Goal: Information Seeking & Learning: Learn about a topic

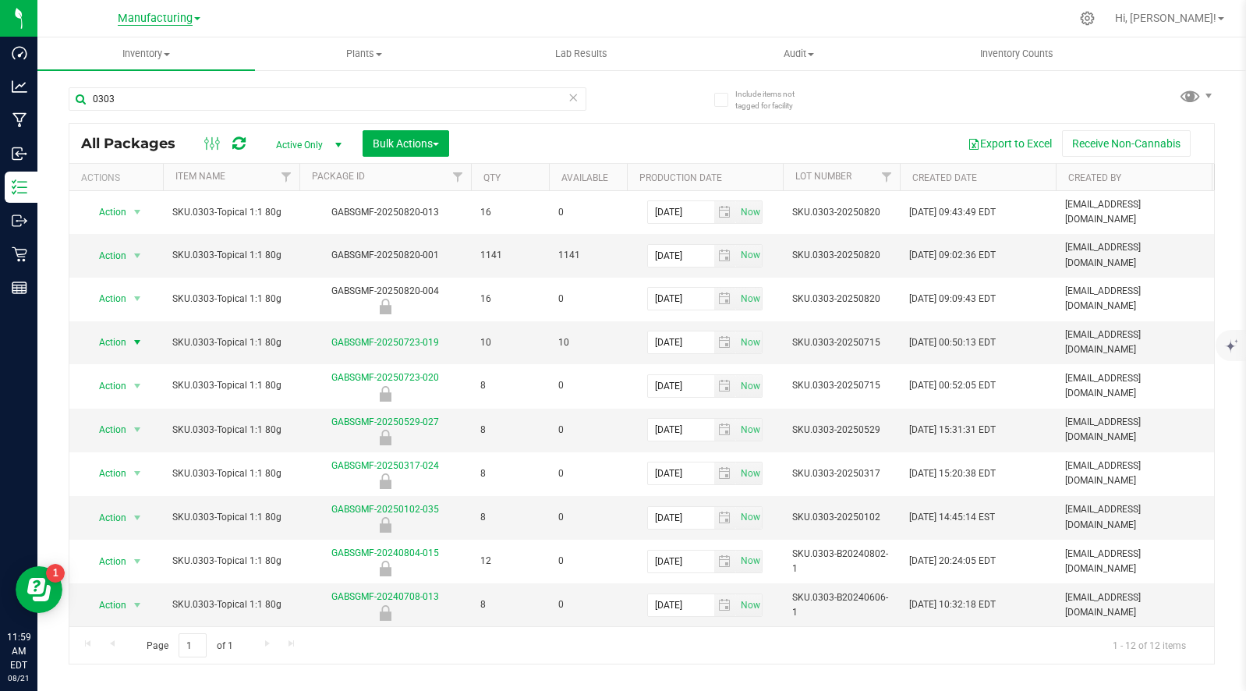
click at [168, 20] on span "Manufacturing" at bounding box center [155, 19] width 75 height 14
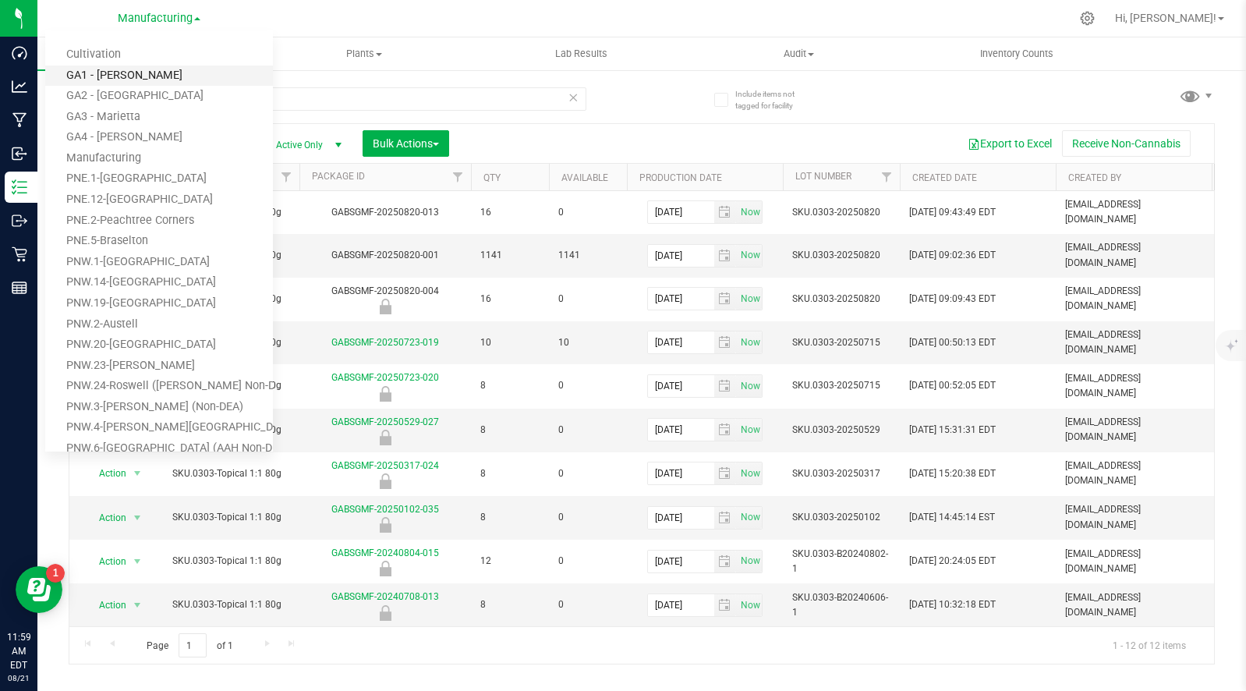
click at [115, 67] on link "GA1 - [PERSON_NAME]" at bounding box center [159, 76] width 228 height 21
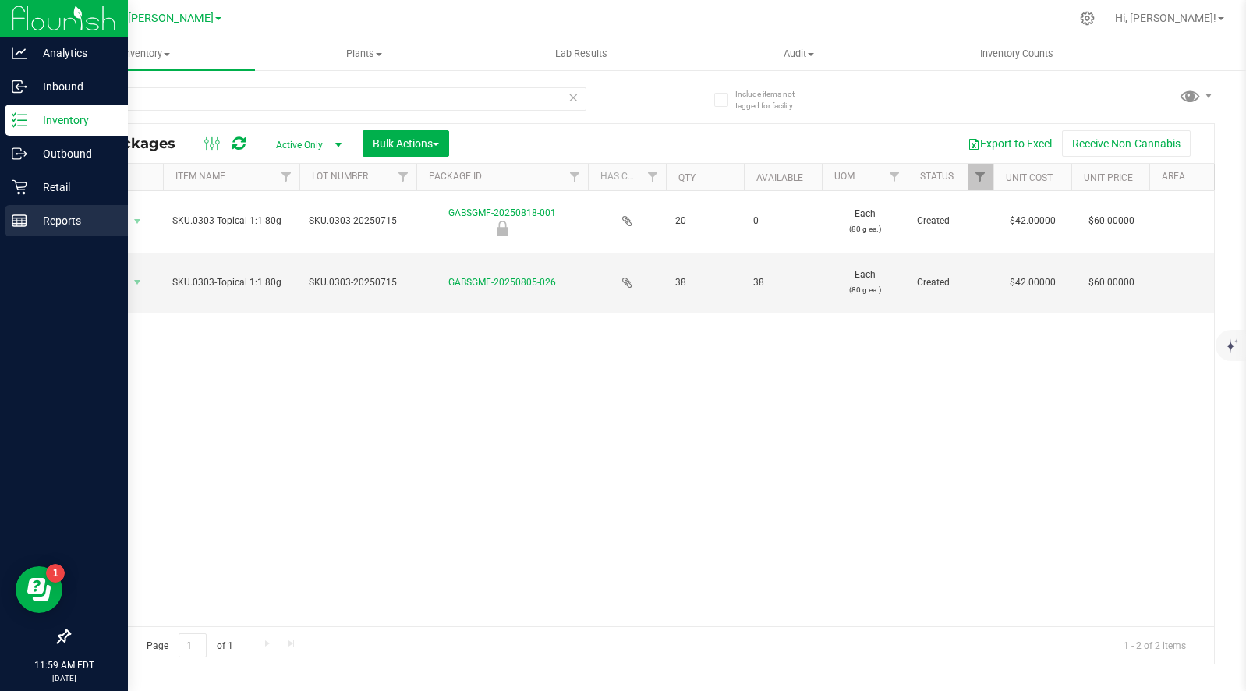
click at [51, 221] on p "Reports" at bounding box center [74, 220] width 94 height 19
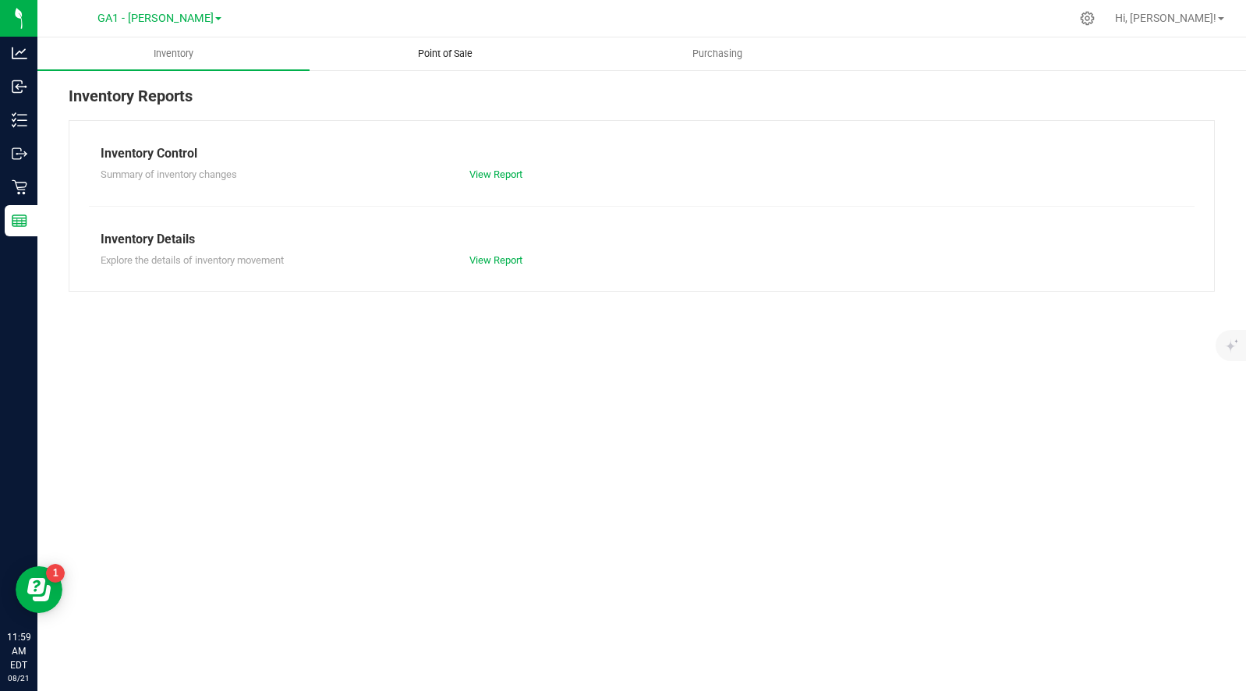
click at [448, 49] on span "Point of Sale" at bounding box center [445, 54] width 97 height 14
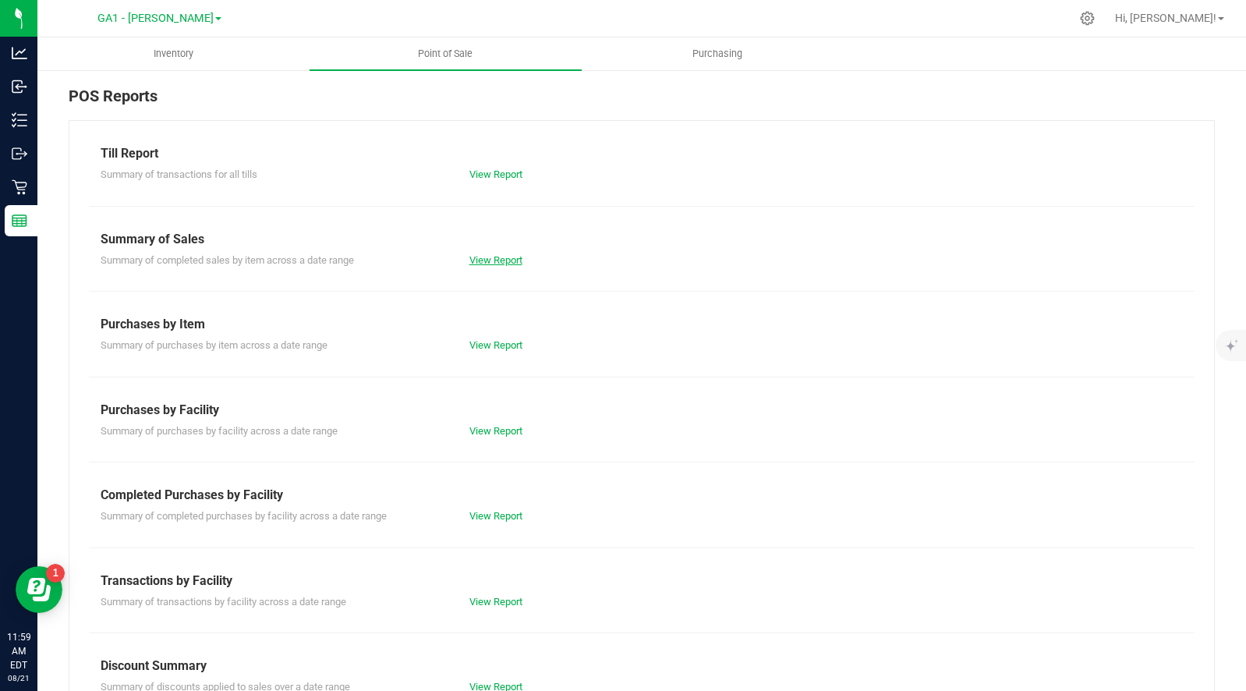
click at [497, 256] on link "View Report" at bounding box center [496, 260] width 53 height 12
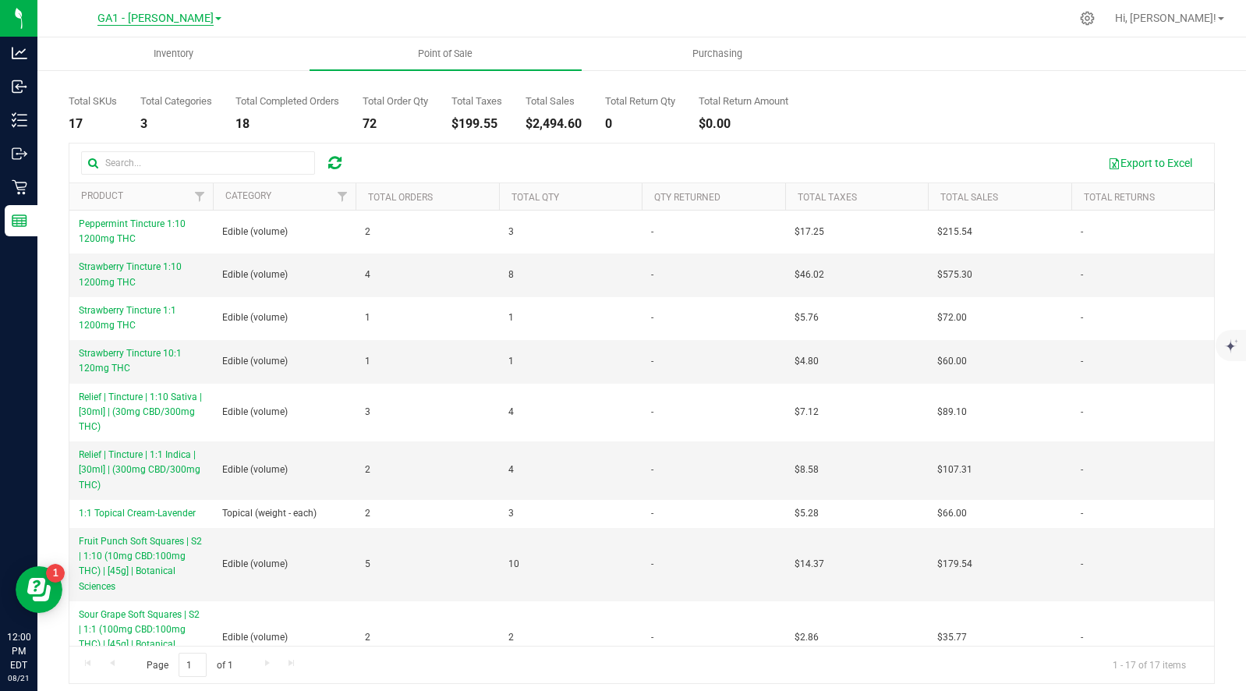
click at [151, 15] on span "GA1 - [PERSON_NAME]" at bounding box center [155, 19] width 116 height 14
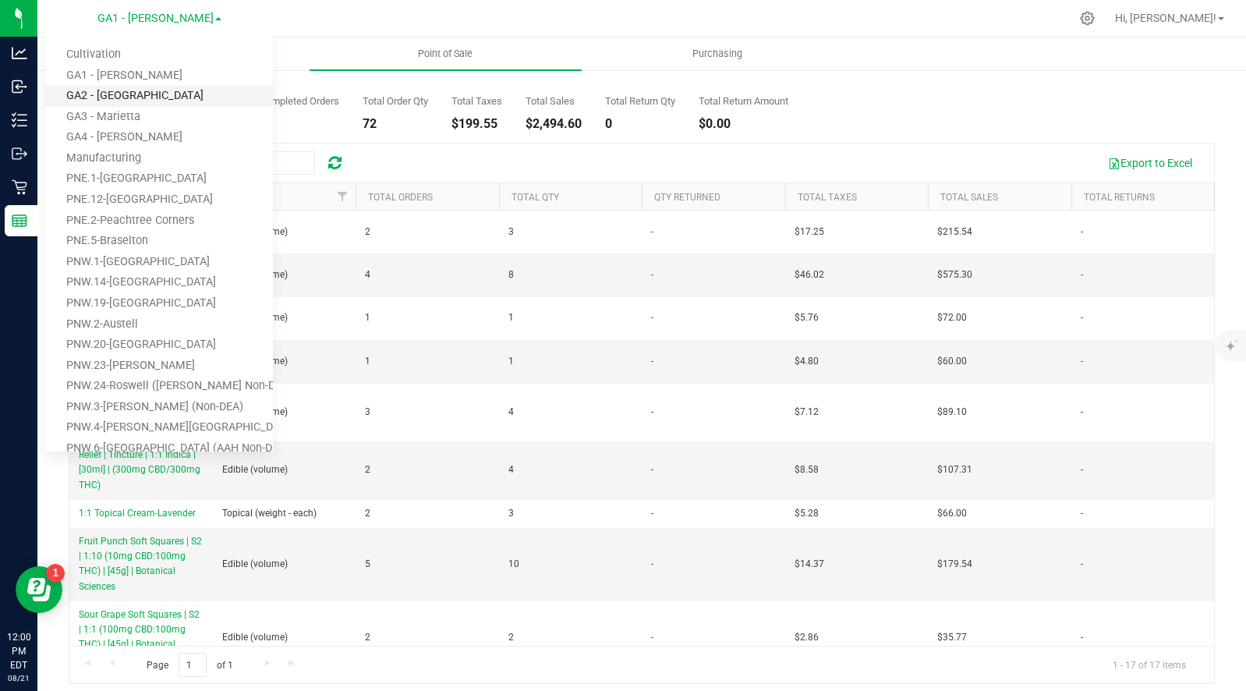
click at [127, 95] on link "GA2 - [GEOGRAPHIC_DATA]" at bounding box center [159, 96] width 228 height 21
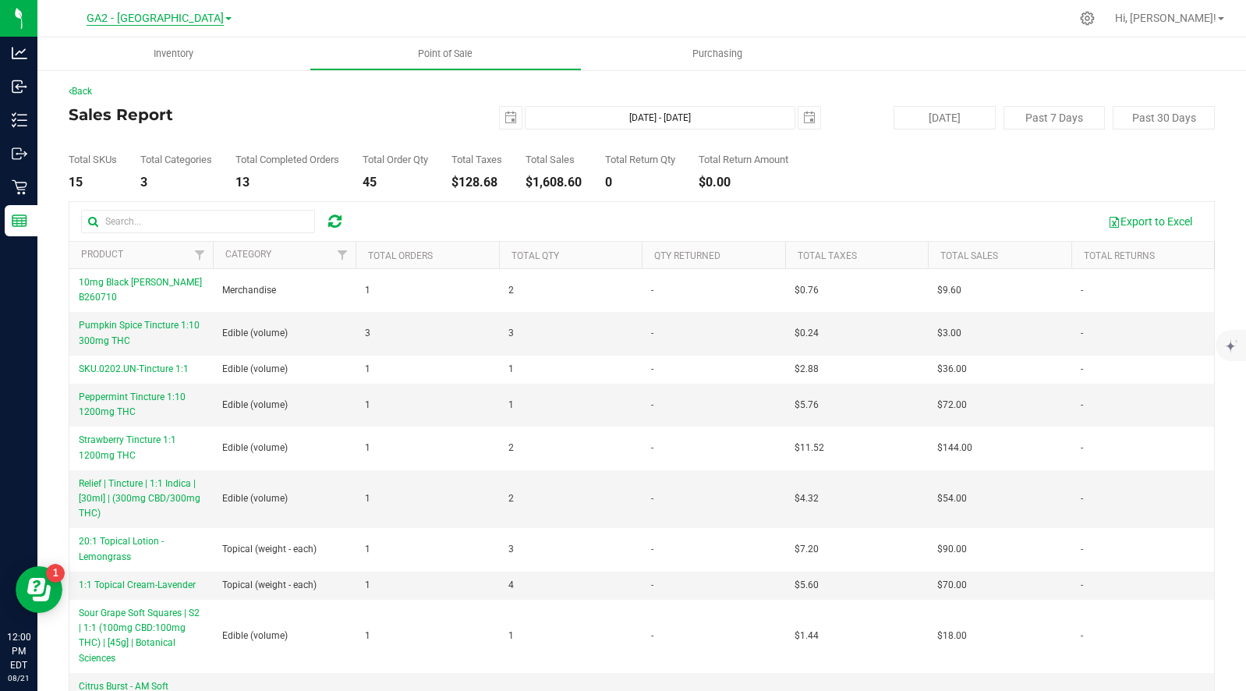
click at [165, 15] on span "GA2 - [GEOGRAPHIC_DATA]" at bounding box center [155, 19] width 137 height 14
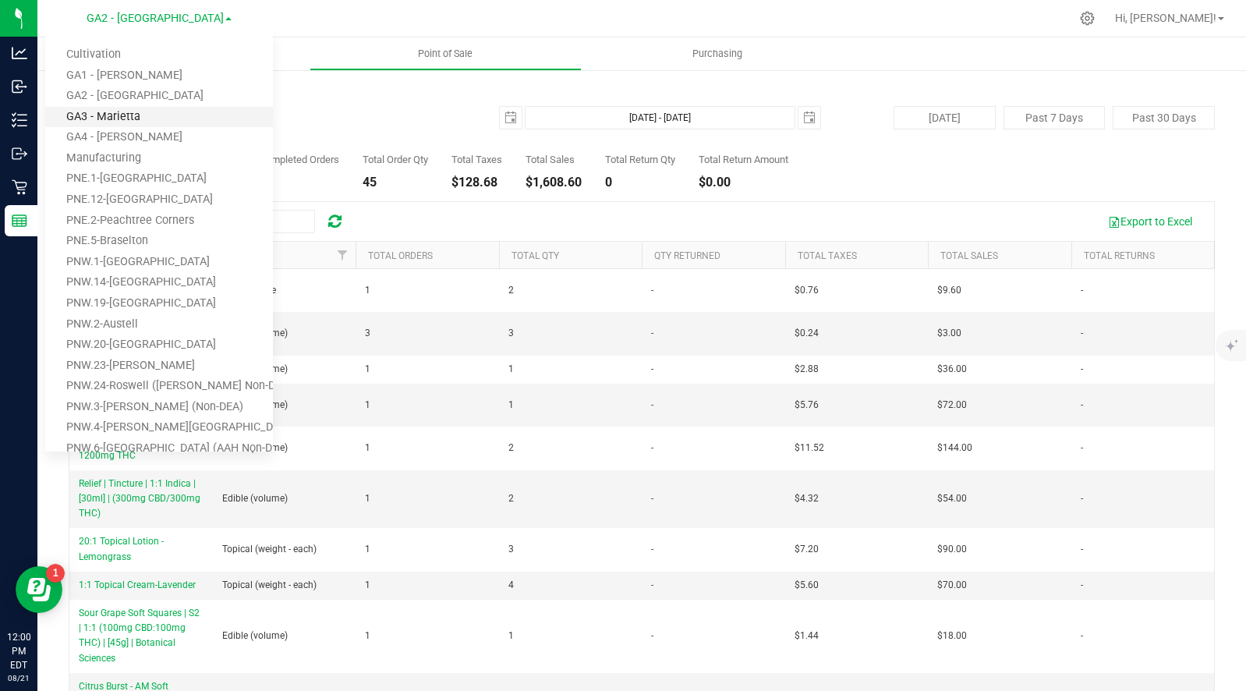
click at [136, 114] on link "GA3 - Marietta" at bounding box center [159, 117] width 228 height 21
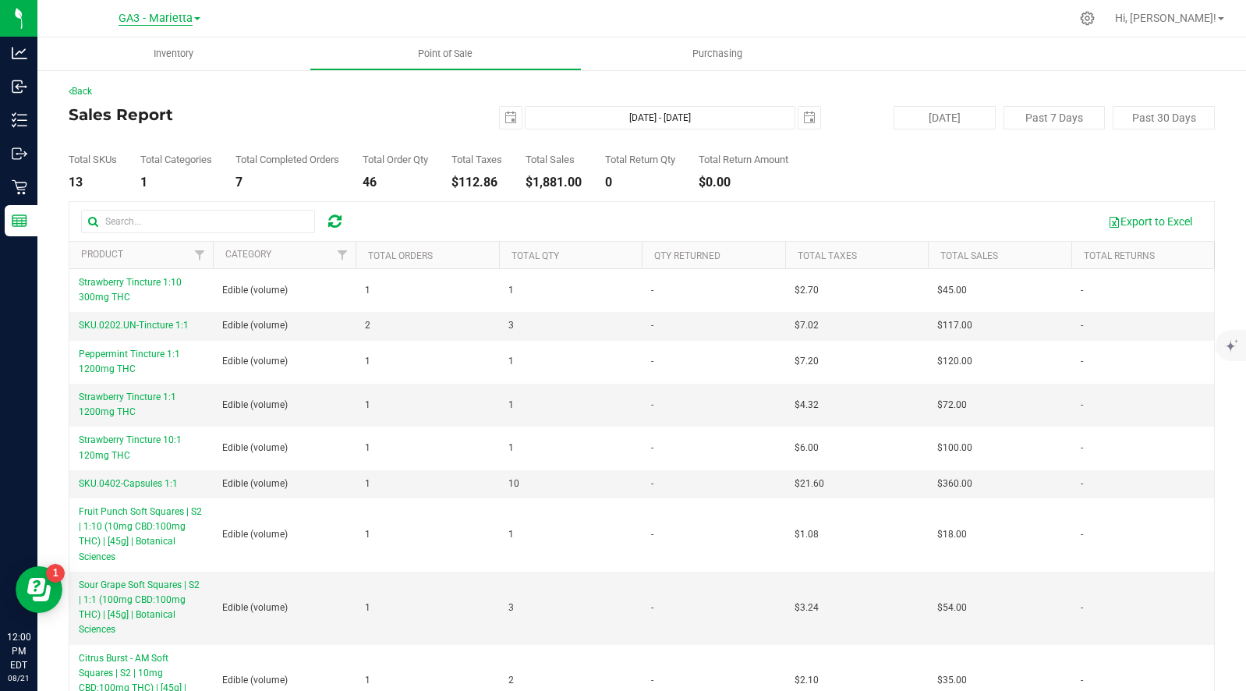
click at [161, 20] on span "GA3 - Marietta" at bounding box center [156, 19] width 74 height 14
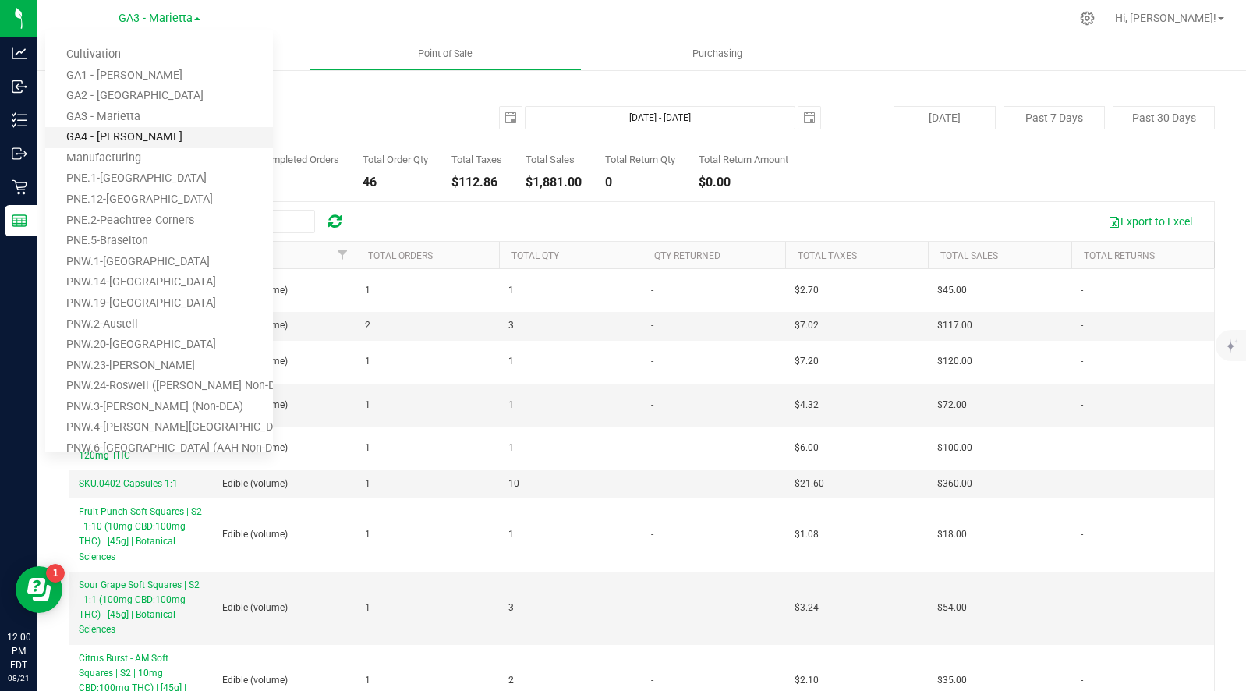
click at [117, 138] on link "GA4 - [PERSON_NAME]" at bounding box center [159, 137] width 228 height 21
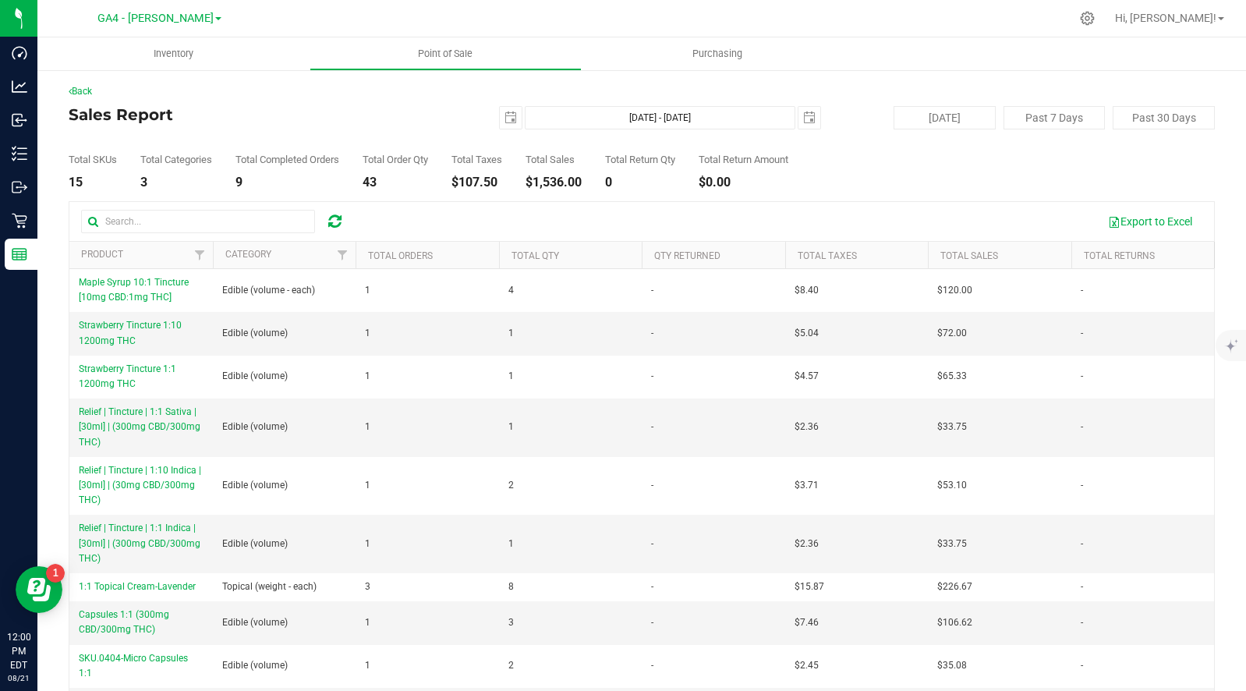
click at [314, 119] on h4 "Sales Report" at bounding box center [260, 114] width 382 height 17
click at [941, 121] on button "[DATE]" at bounding box center [945, 117] width 102 height 23
click at [941, 112] on button "[DATE]" at bounding box center [945, 117] width 102 height 23
type input "2025-08-20"
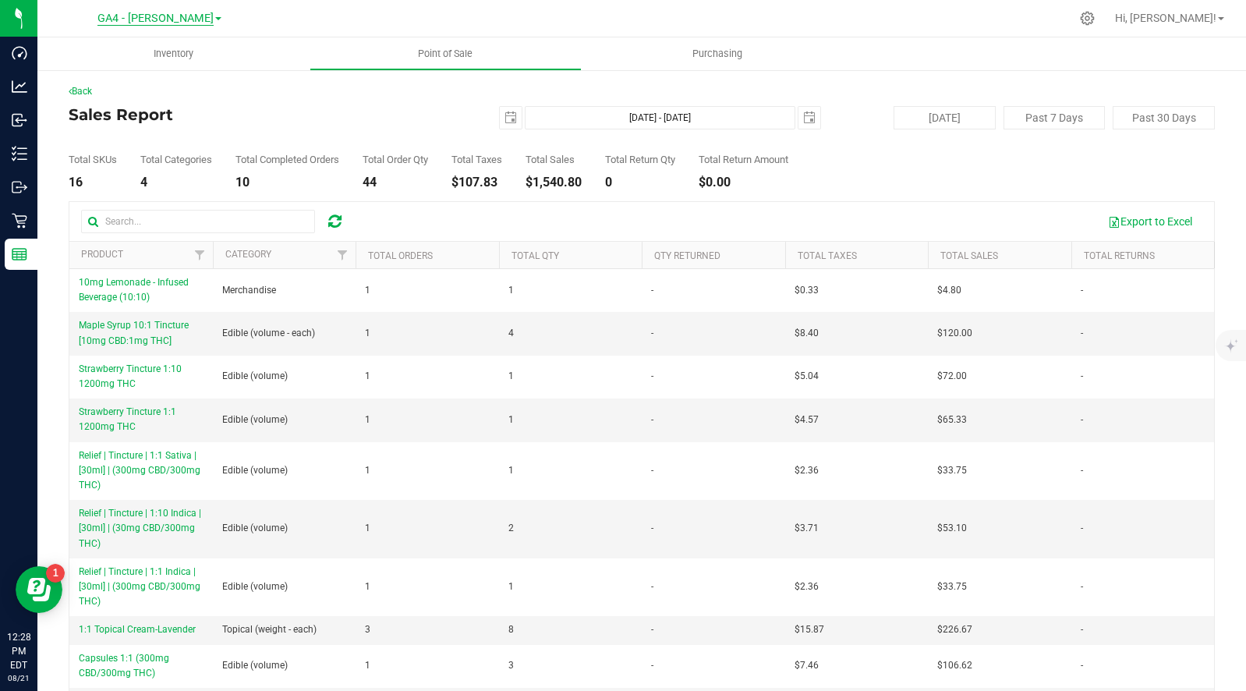
click at [159, 21] on span "GA4 - [PERSON_NAME]" at bounding box center [155, 19] width 116 height 14
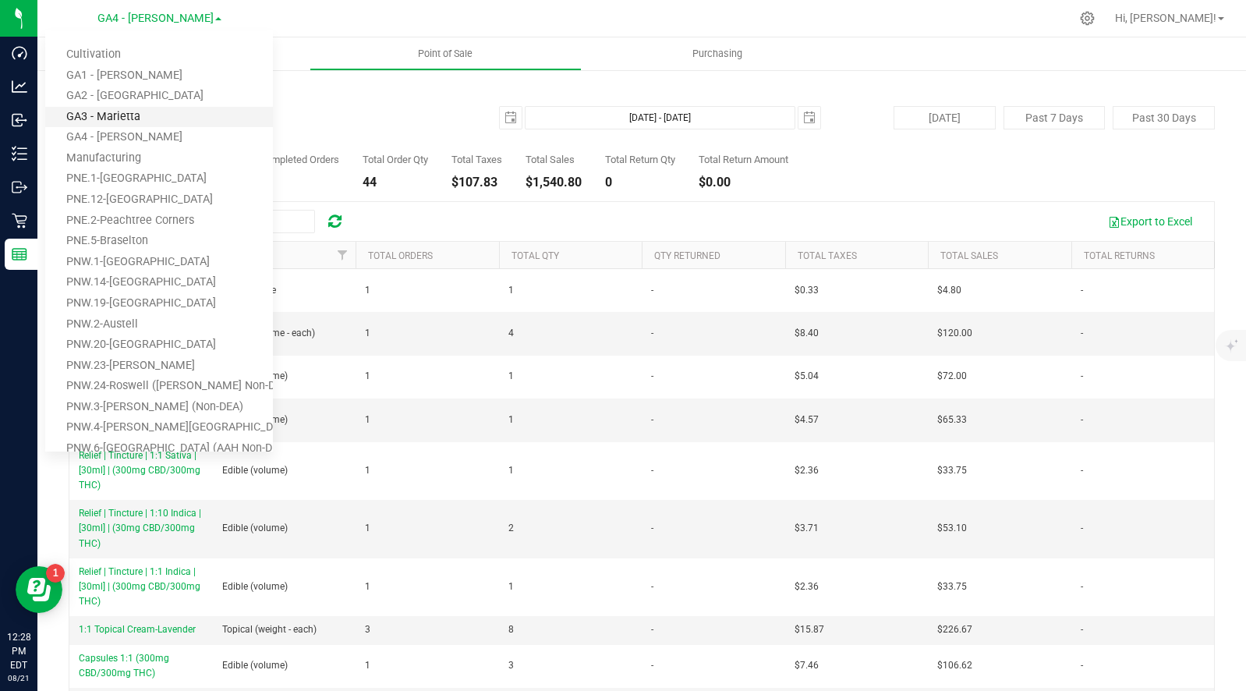
click at [124, 120] on link "GA3 - Marietta" at bounding box center [159, 117] width 228 height 21
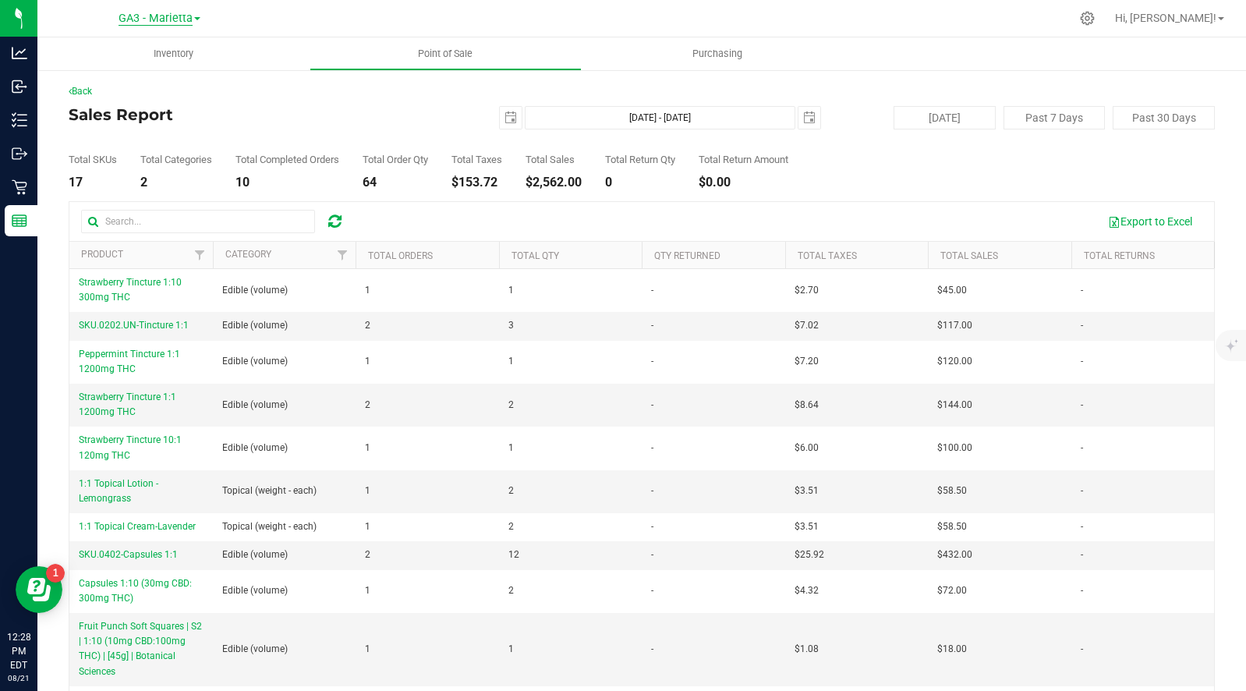
click at [163, 16] on span "GA3 - Marietta" at bounding box center [156, 19] width 74 height 14
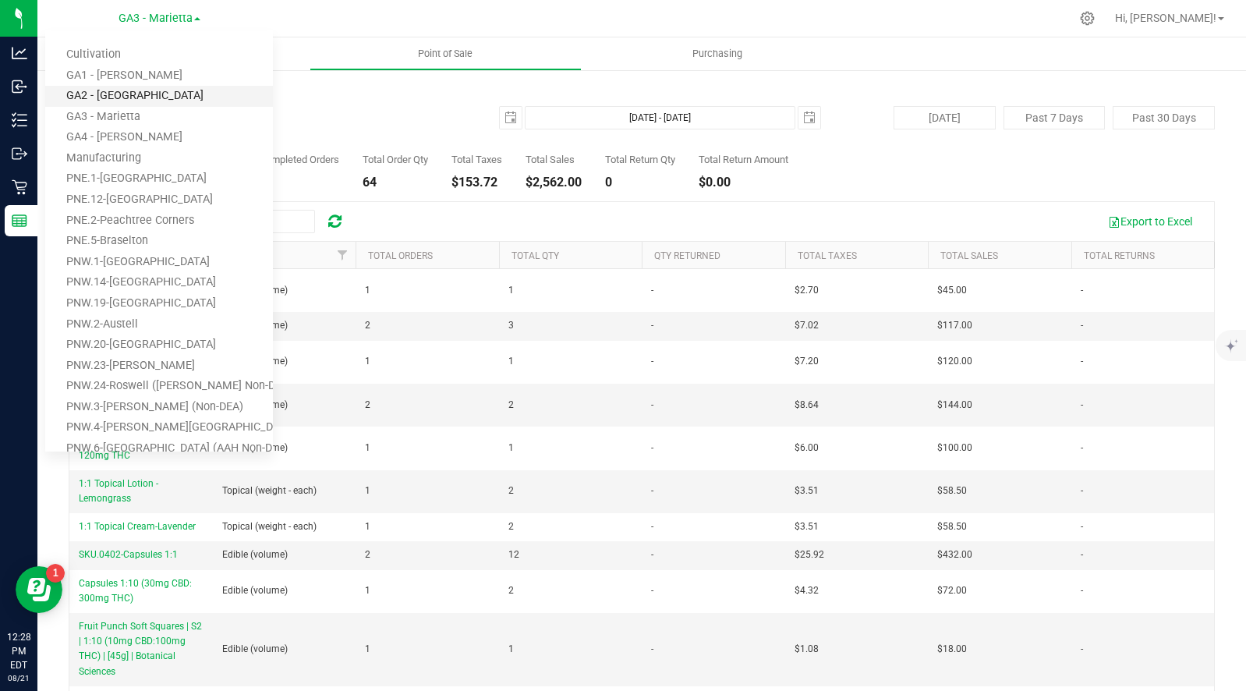
click at [115, 93] on link "GA2 - [GEOGRAPHIC_DATA]" at bounding box center [159, 96] width 228 height 21
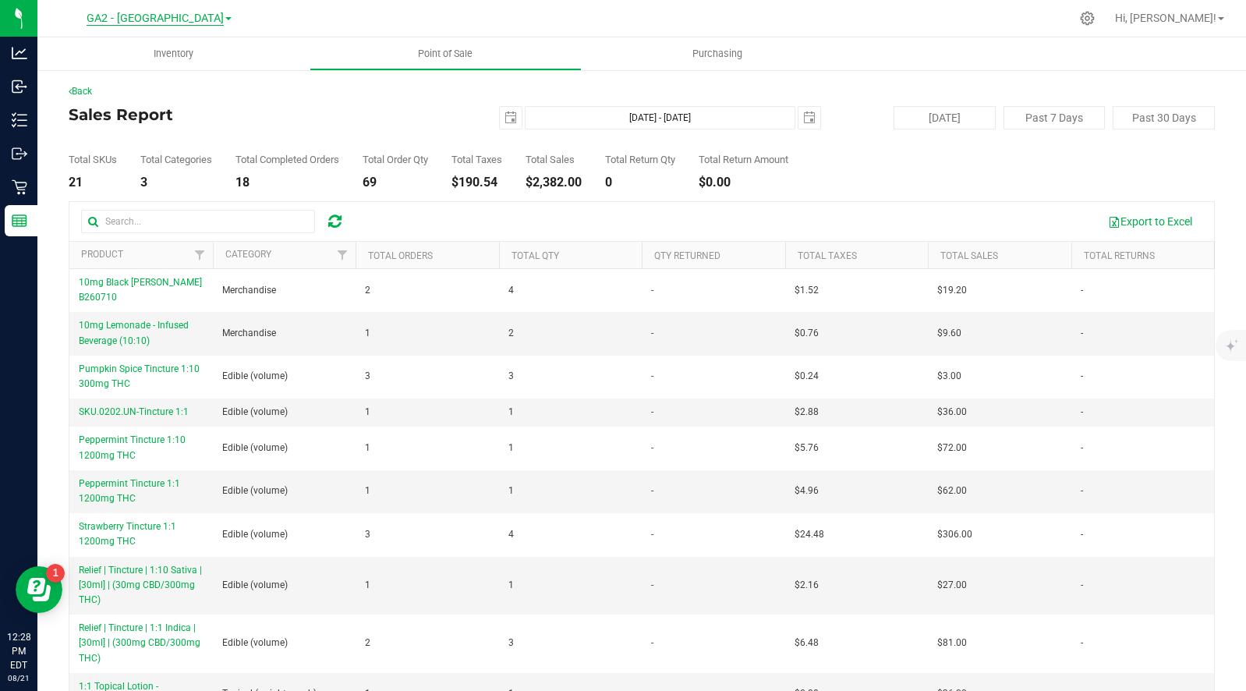
click at [165, 17] on span "GA2 - [GEOGRAPHIC_DATA]" at bounding box center [155, 19] width 137 height 14
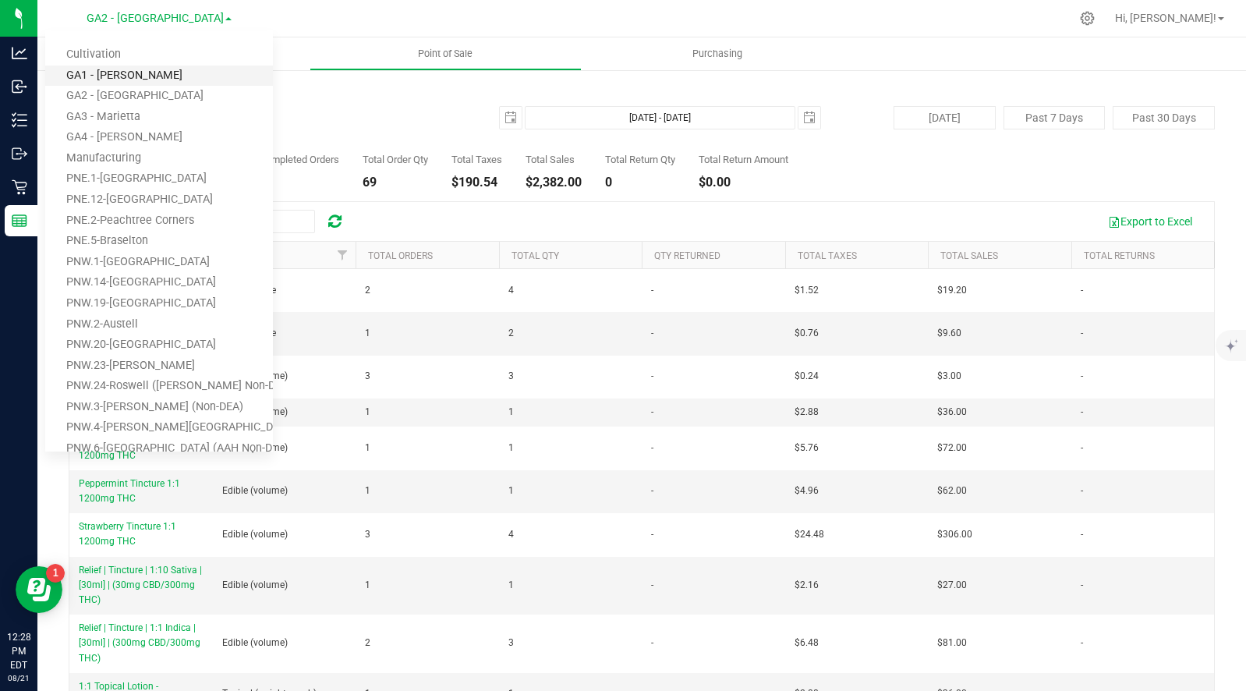
click at [130, 73] on link "GA1 - [PERSON_NAME]" at bounding box center [159, 76] width 228 height 21
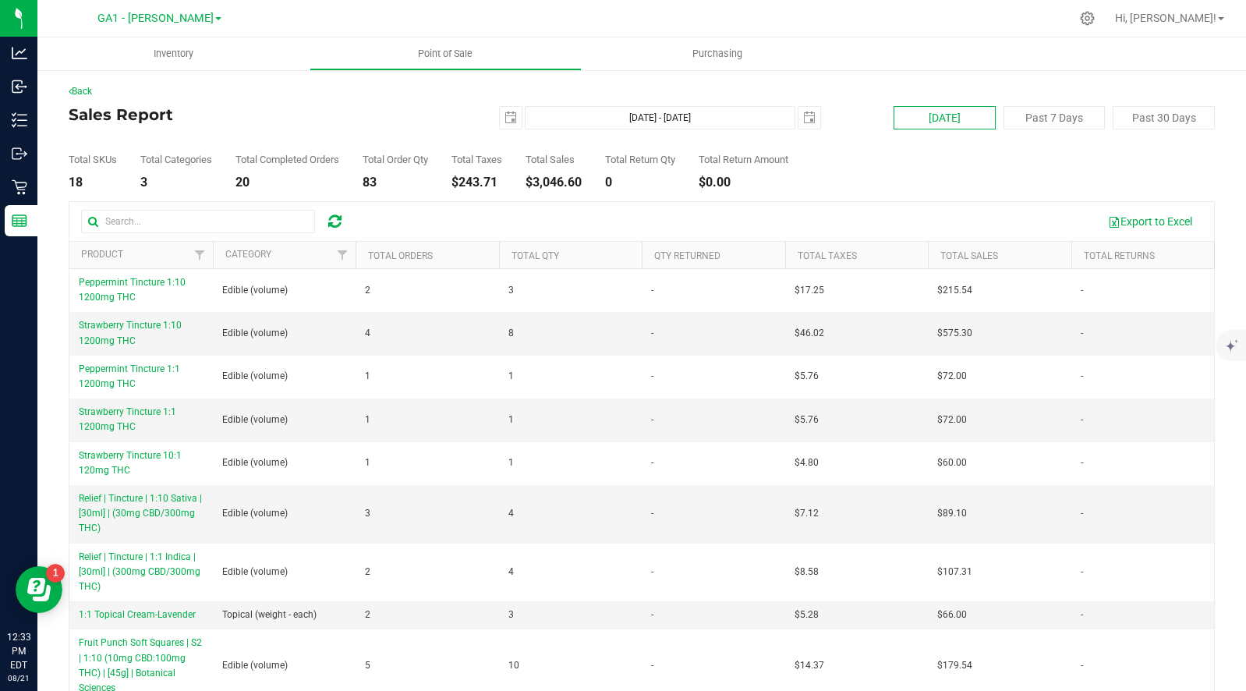
click at [942, 115] on button "[DATE]" at bounding box center [945, 117] width 102 height 23
click at [173, 20] on span "GA1 - [PERSON_NAME]" at bounding box center [155, 19] width 116 height 14
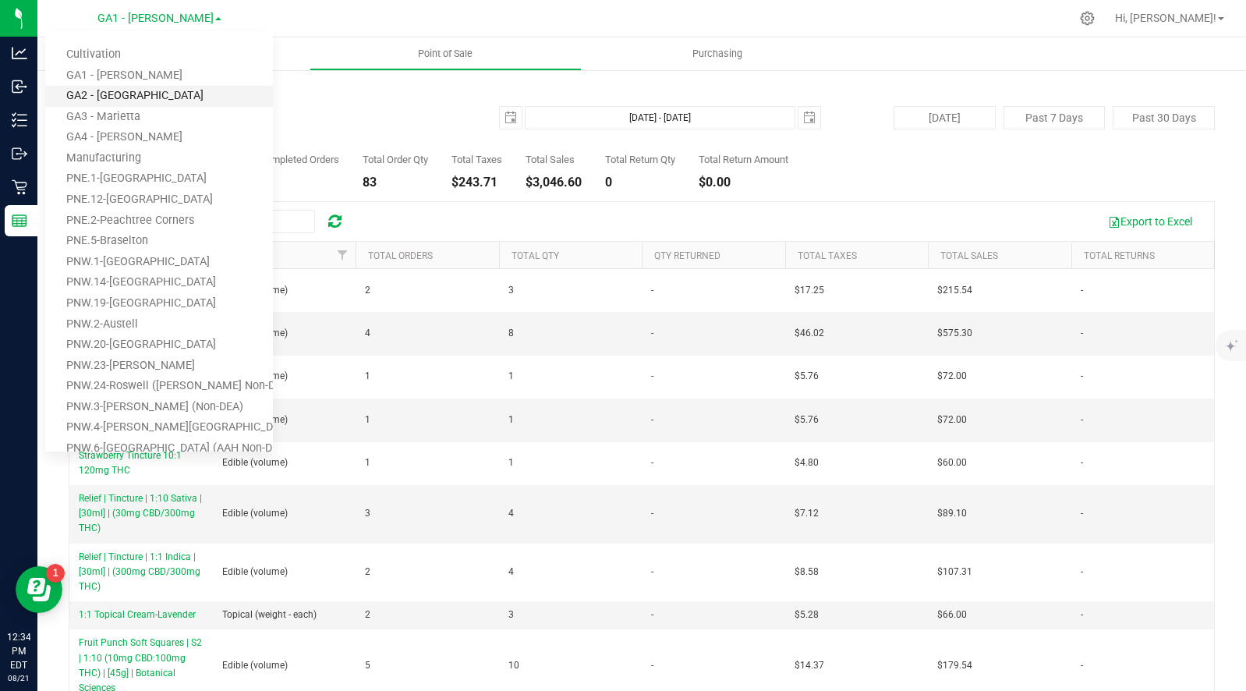
click at [122, 90] on link "GA2 - [GEOGRAPHIC_DATA]" at bounding box center [159, 96] width 228 height 21
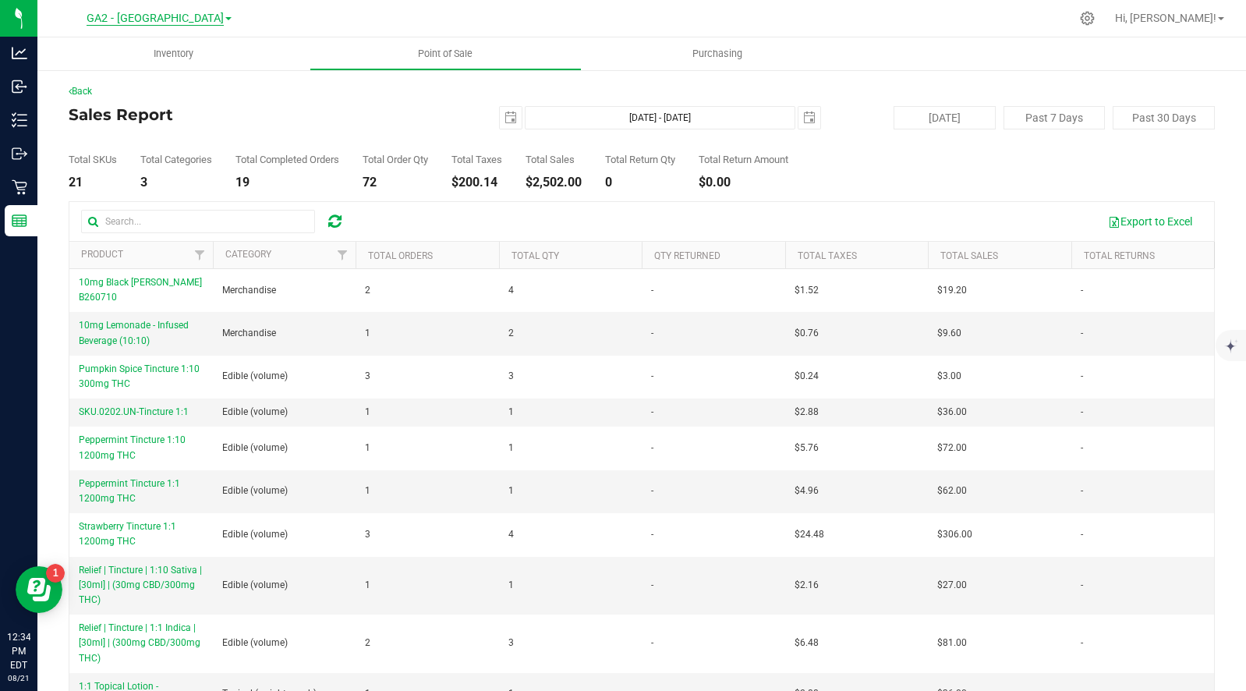
click at [164, 16] on span "GA2 - [GEOGRAPHIC_DATA]" at bounding box center [155, 19] width 137 height 14
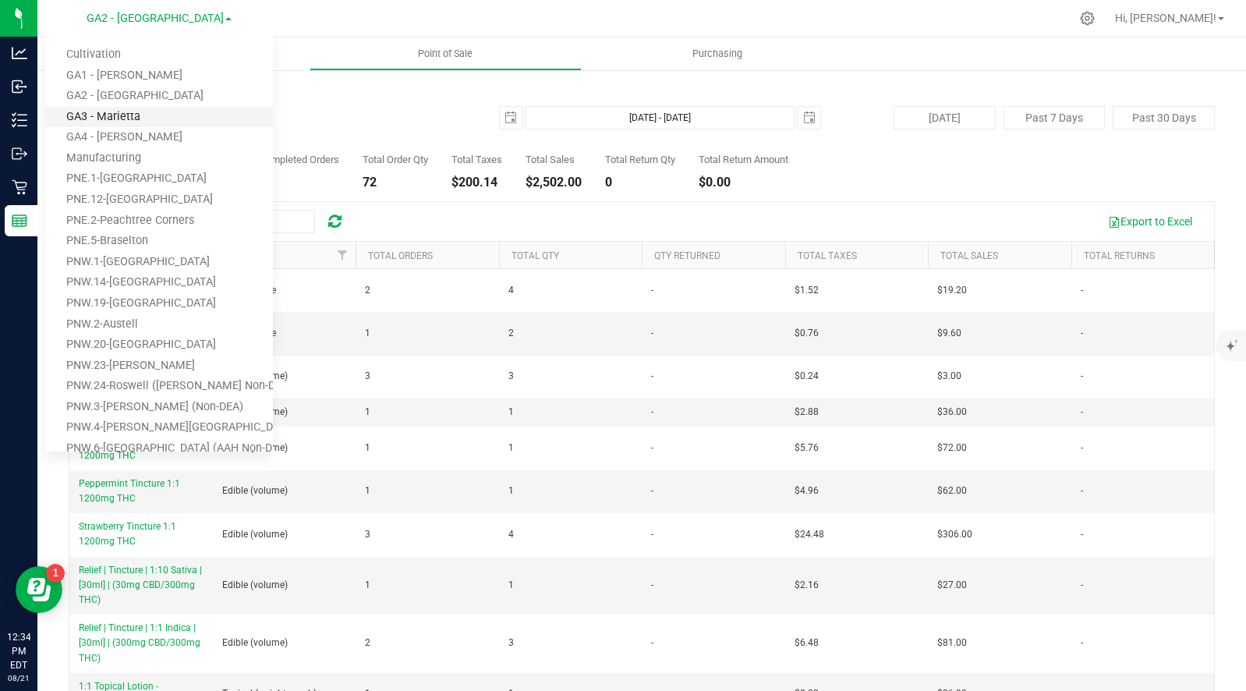
click at [126, 112] on link "GA3 - Marietta" at bounding box center [159, 117] width 228 height 21
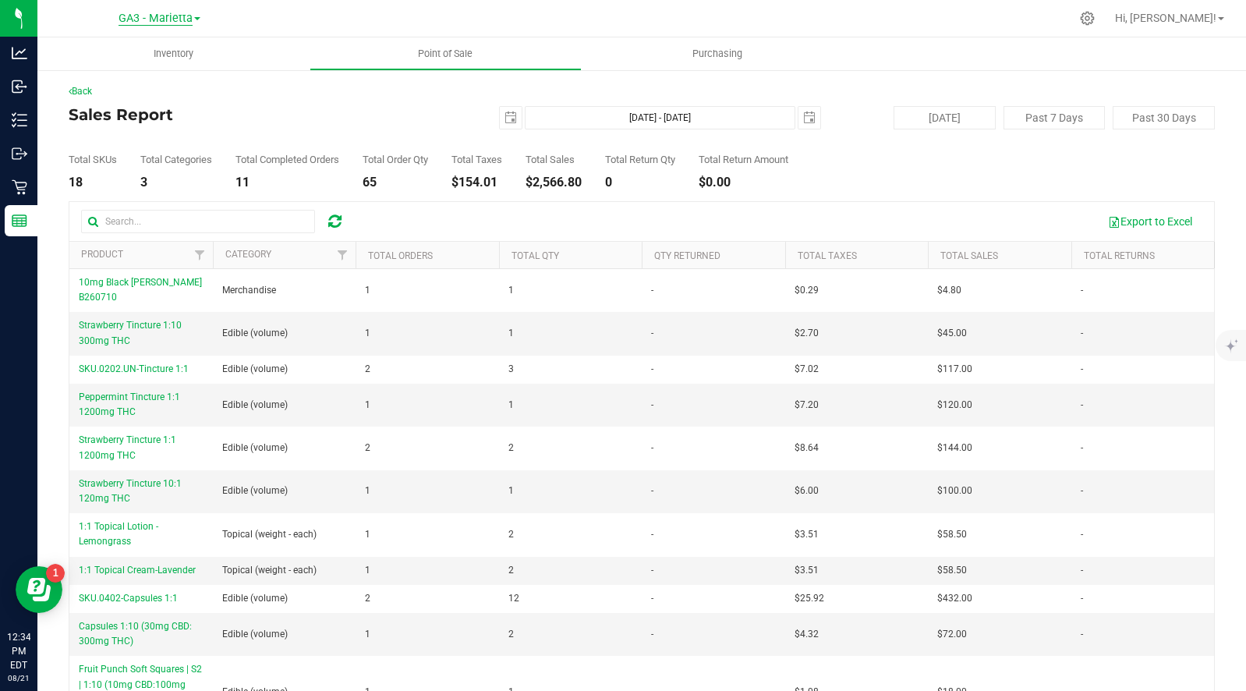
click at [154, 12] on span "GA3 - Marietta" at bounding box center [156, 19] width 74 height 14
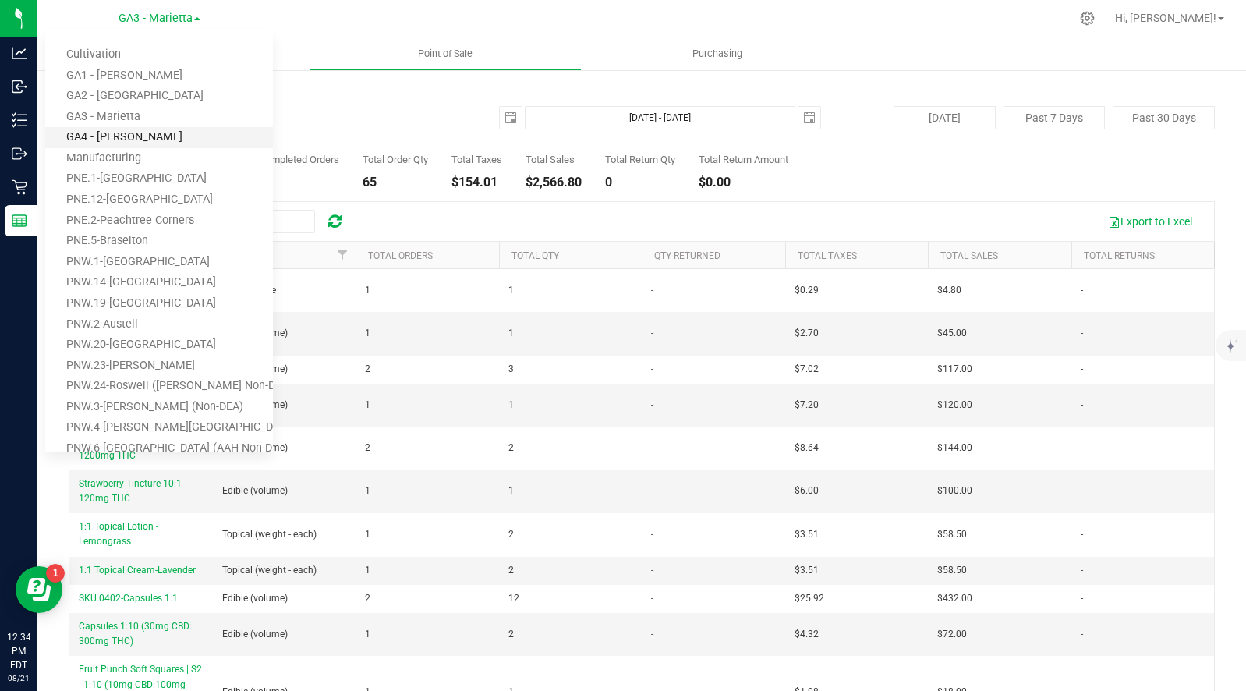
click at [121, 131] on link "GA4 - [PERSON_NAME]" at bounding box center [159, 137] width 228 height 21
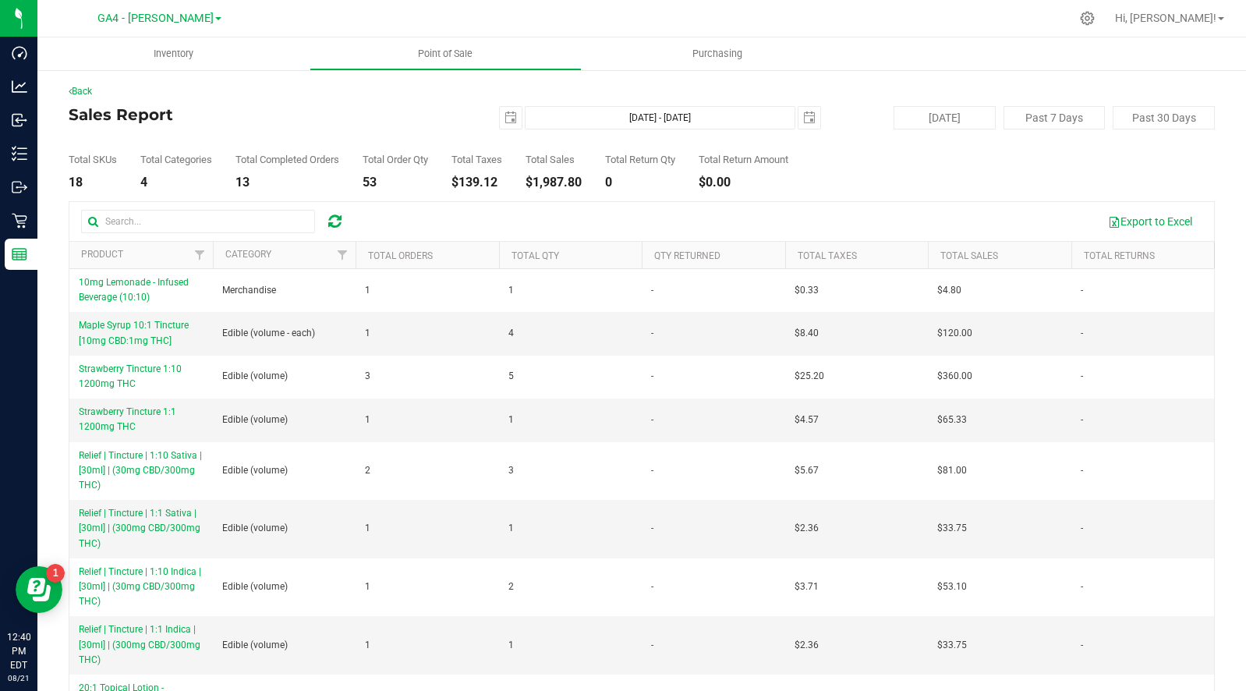
click at [323, 117] on h4 "Sales Report" at bounding box center [260, 114] width 382 height 17
click at [166, 19] on span "GA4 - [PERSON_NAME]" at bounding box center [155, 19] width 116 height 14
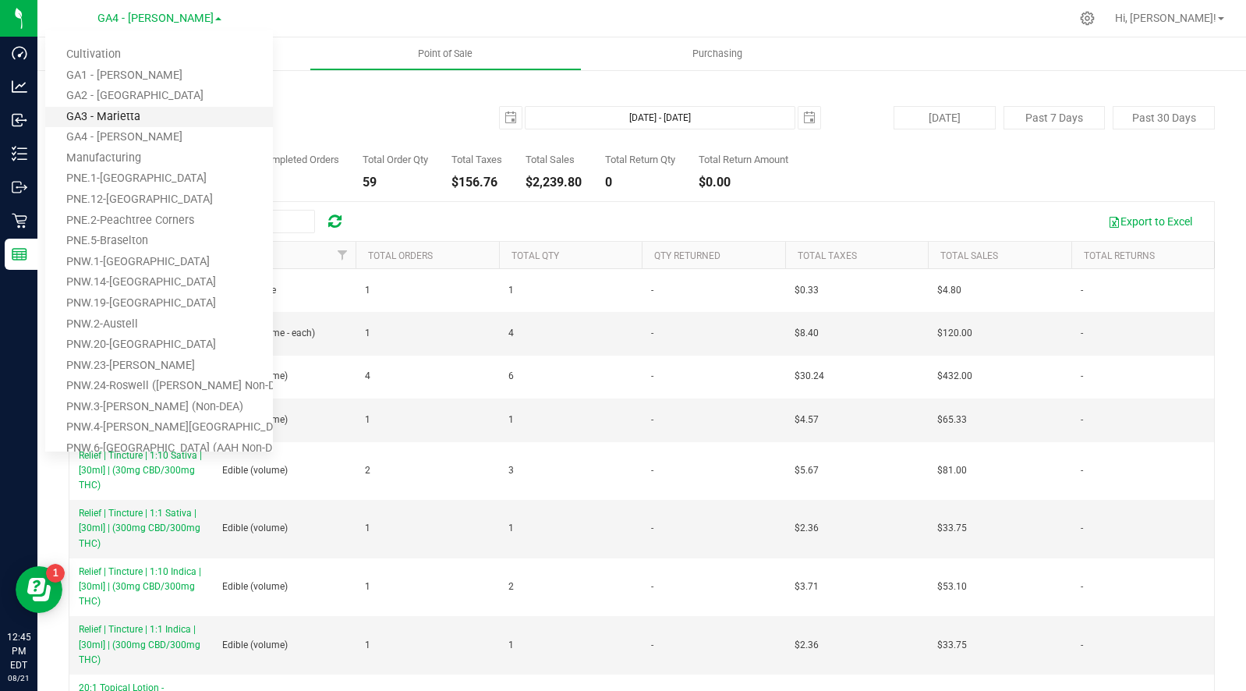
click at [122, 113] on link "GA3 - Marietta" at bounding box center [159, 117] width 228 height 21
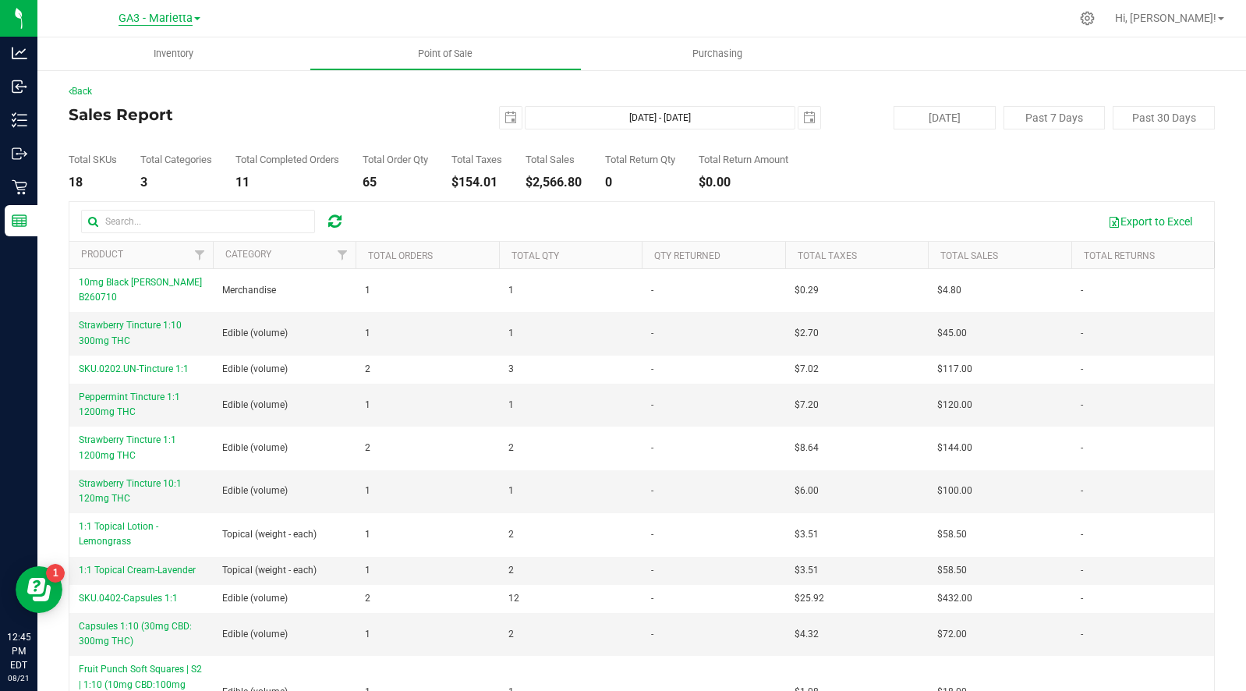
click at [165, 20] on span "GA3 - Marietta" at bounding box center [156, 19] width 74 height 14
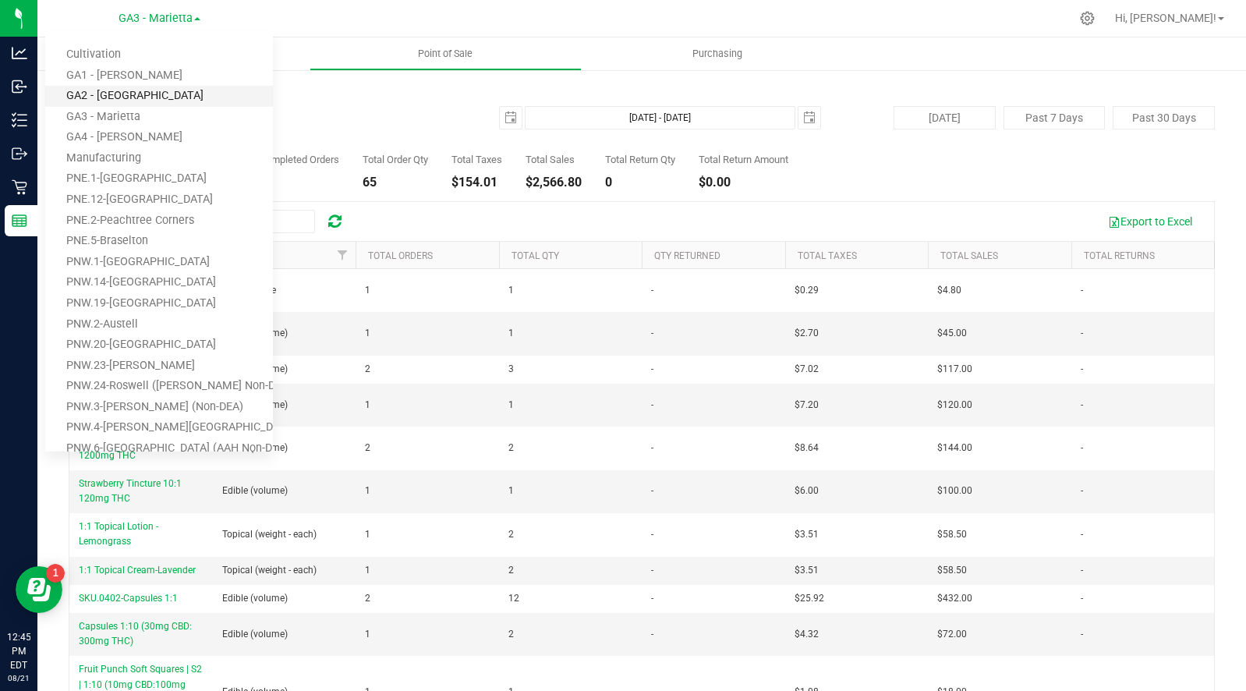
click at [148, 90] on link "GA2 - [GEOGRAPHIC_DATA]" at bounding box center [159, 96] width 228 height 21
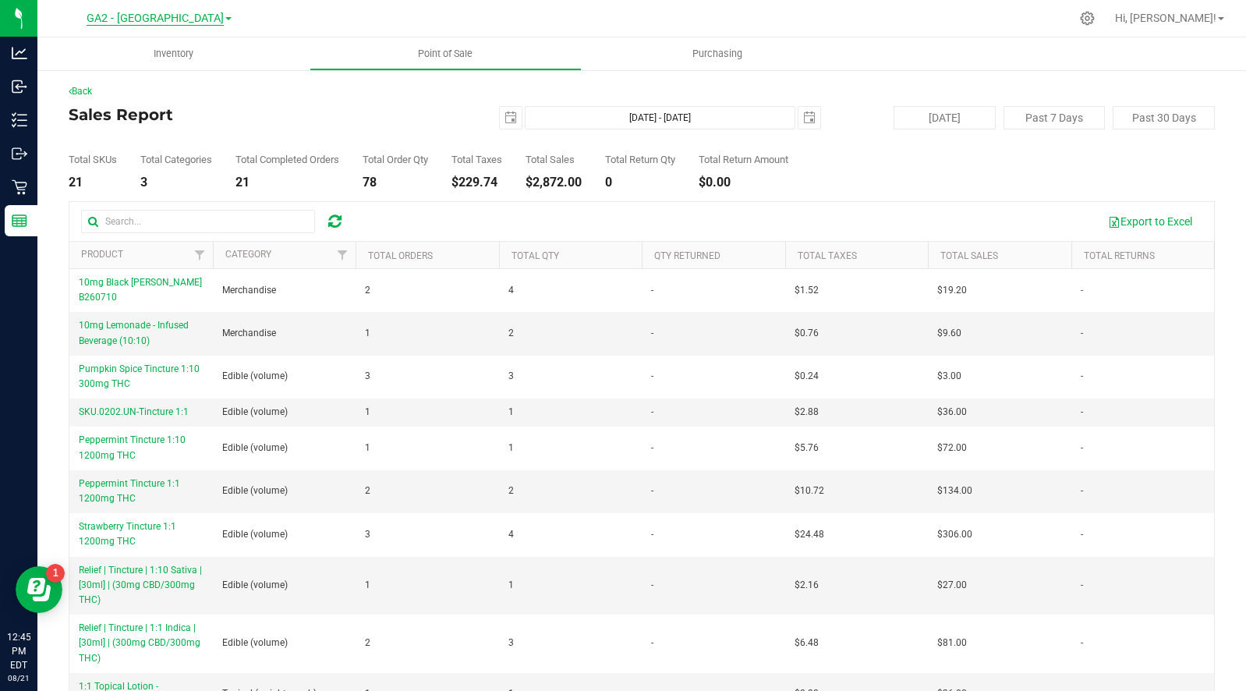
click at [172, 17] on span "GA2 - [GEOGRAPHIC_DATA]" at bounding box center [155, 19] width 137 height 14
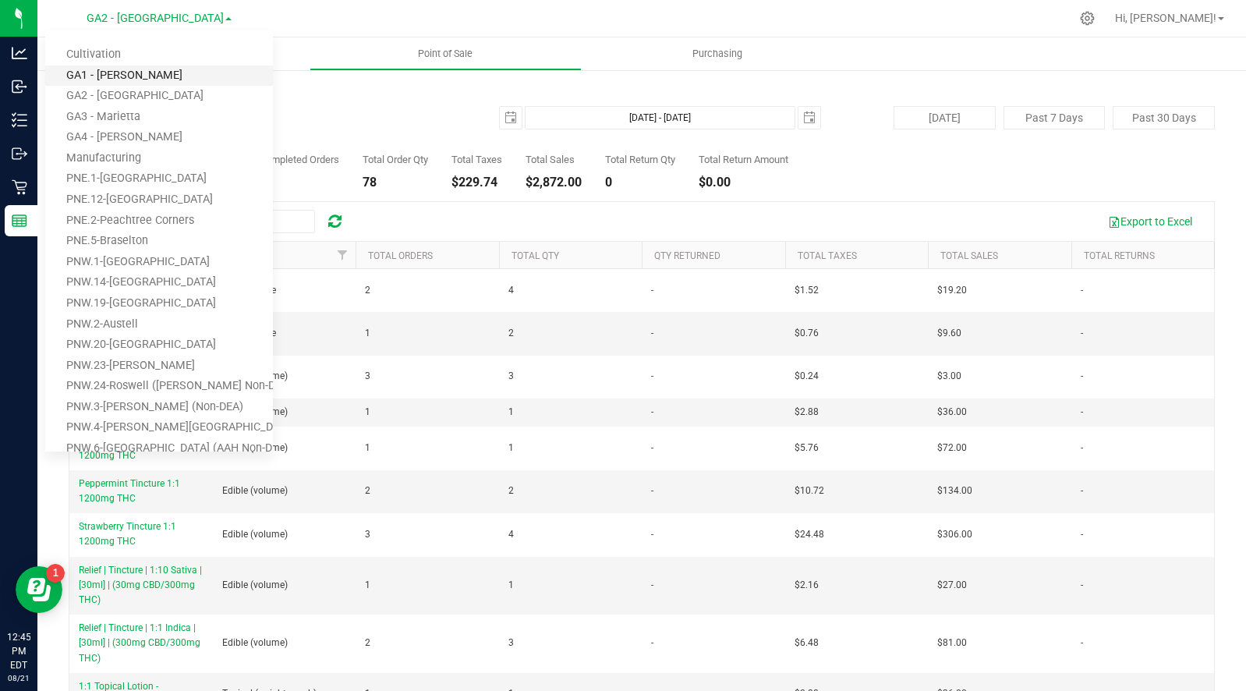
click at [148, 72] on link "GA1 - [PERSON_NAME]" at bounding box center [159, 76] width 228 height 21
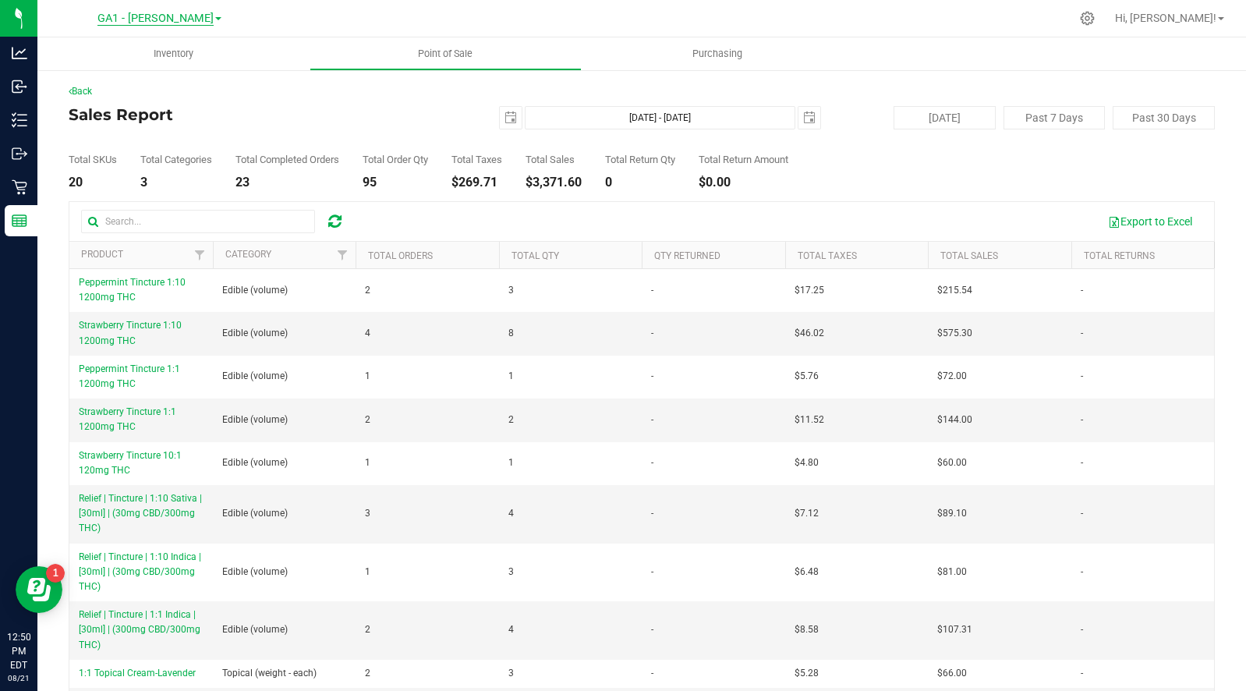
click at [161, 22] on span "GA1 - [PERSON_NAME]" at bounding box center [155, 19] width 116 height 14
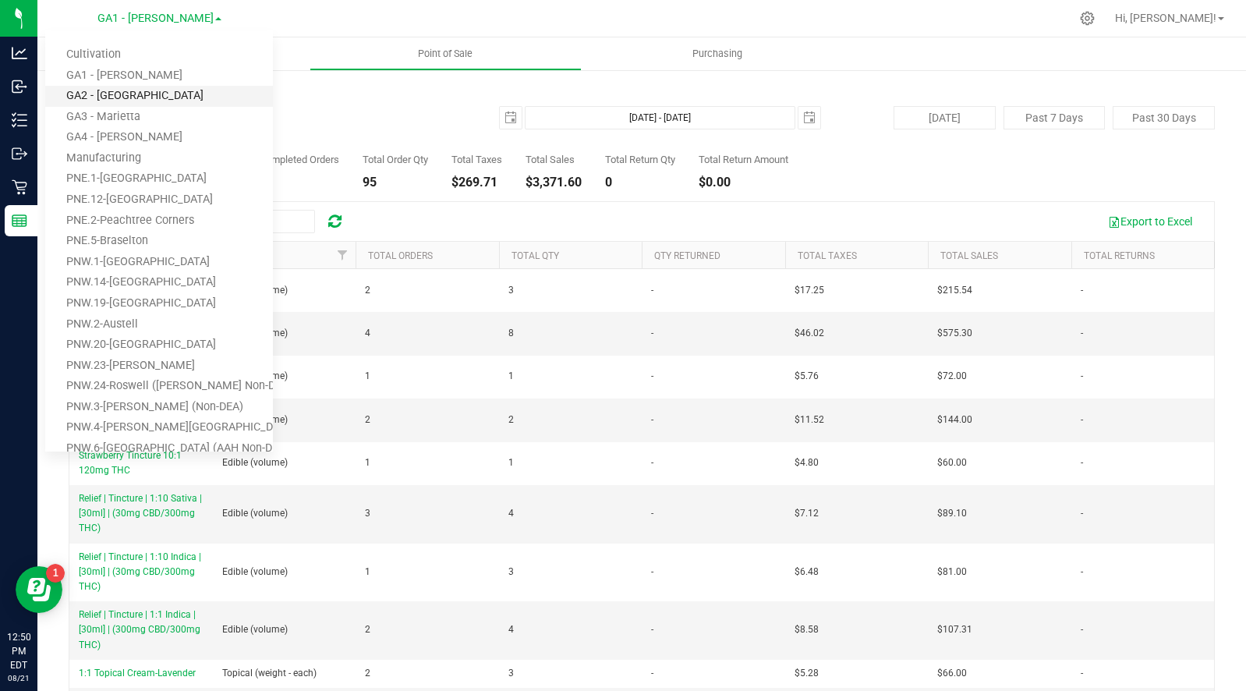
click at [152, 97] on link "GA2 - [GEOGRAPHIC_DATA]" at bounding box center [159, 96] width 228 height 21
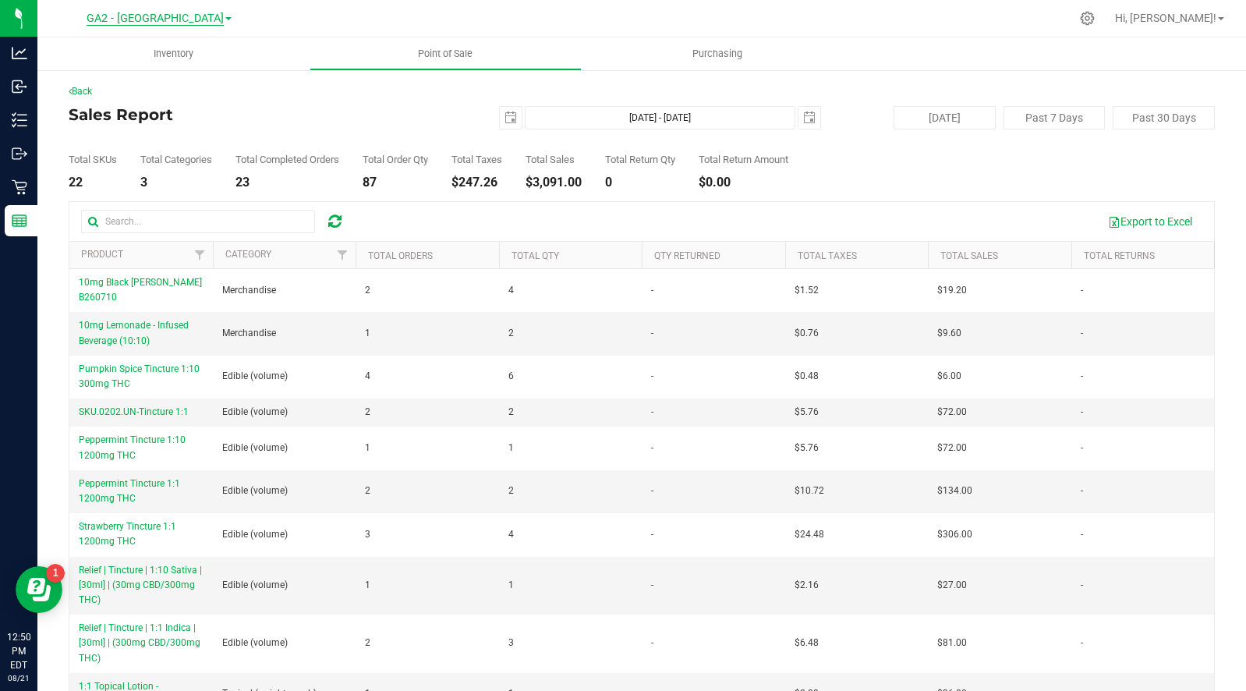
click at [165, 18] on span "GA2 - [GEOGRAPHIC_DATA]" at bounding box center [155, 19] width 137 height 14
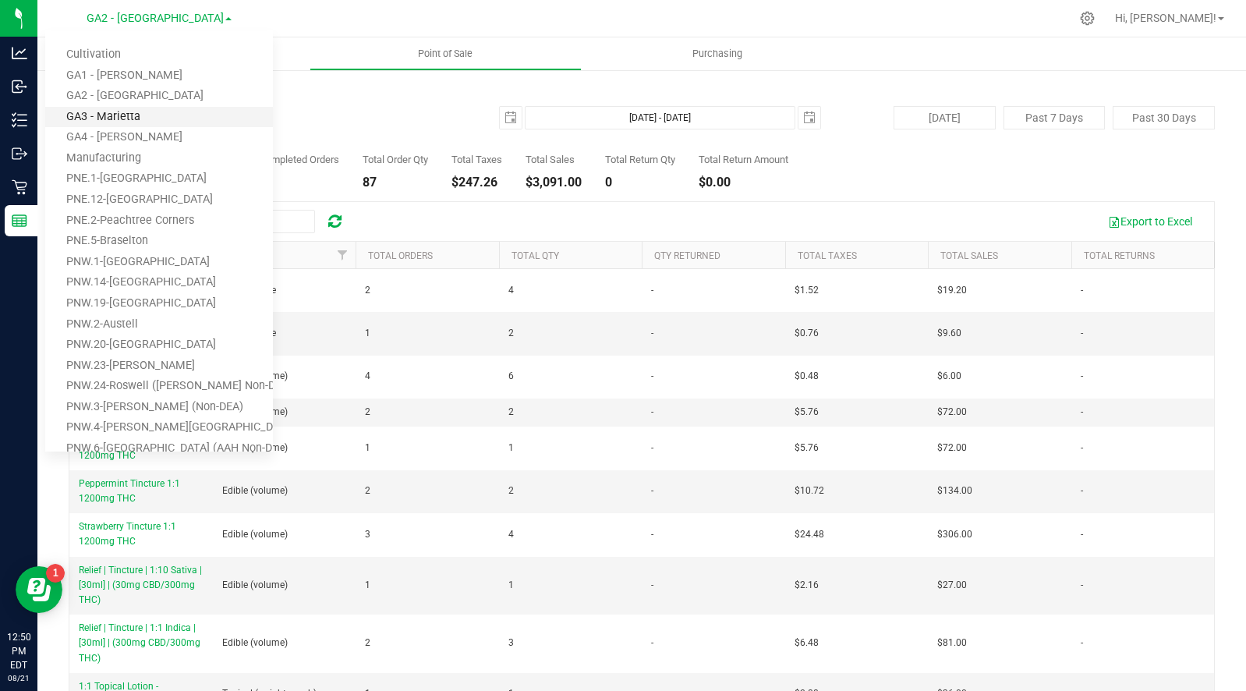
click at [149, 112] on link "GA3 - Marietta" at bounding box center [159, 117] width 228 height 21
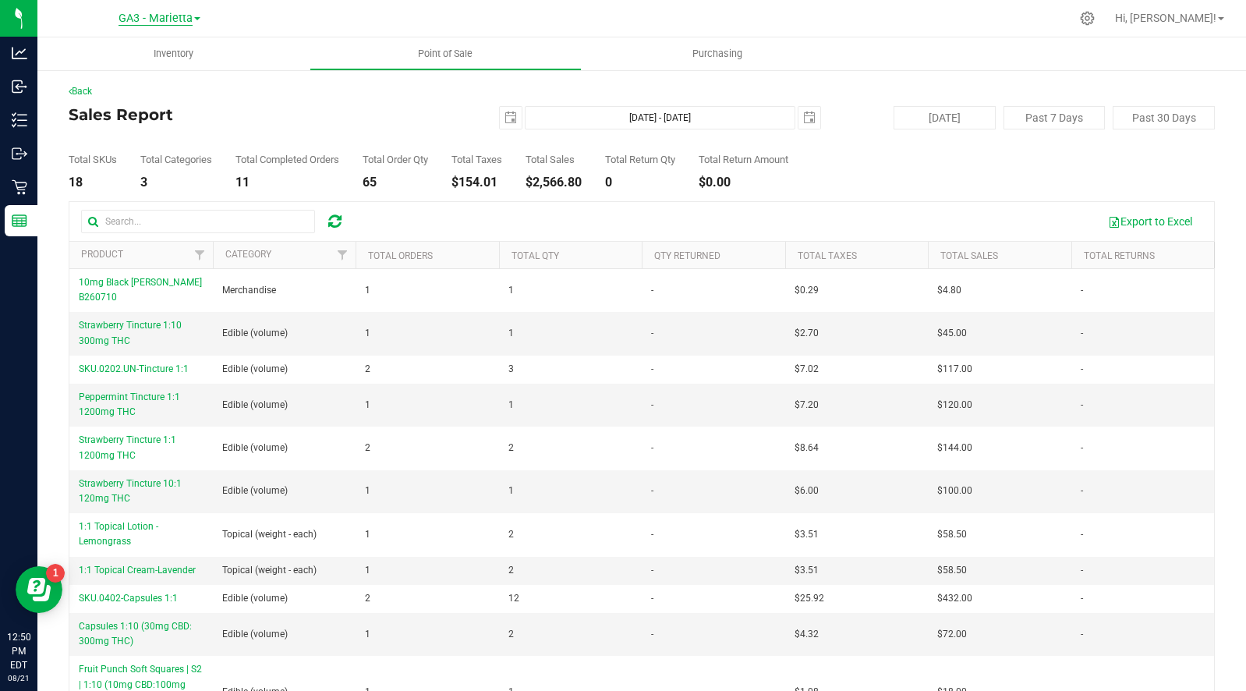
click at [153, 18] on span "GA3 - Marietta" at bounding box center [156, 19] width 74 height 14
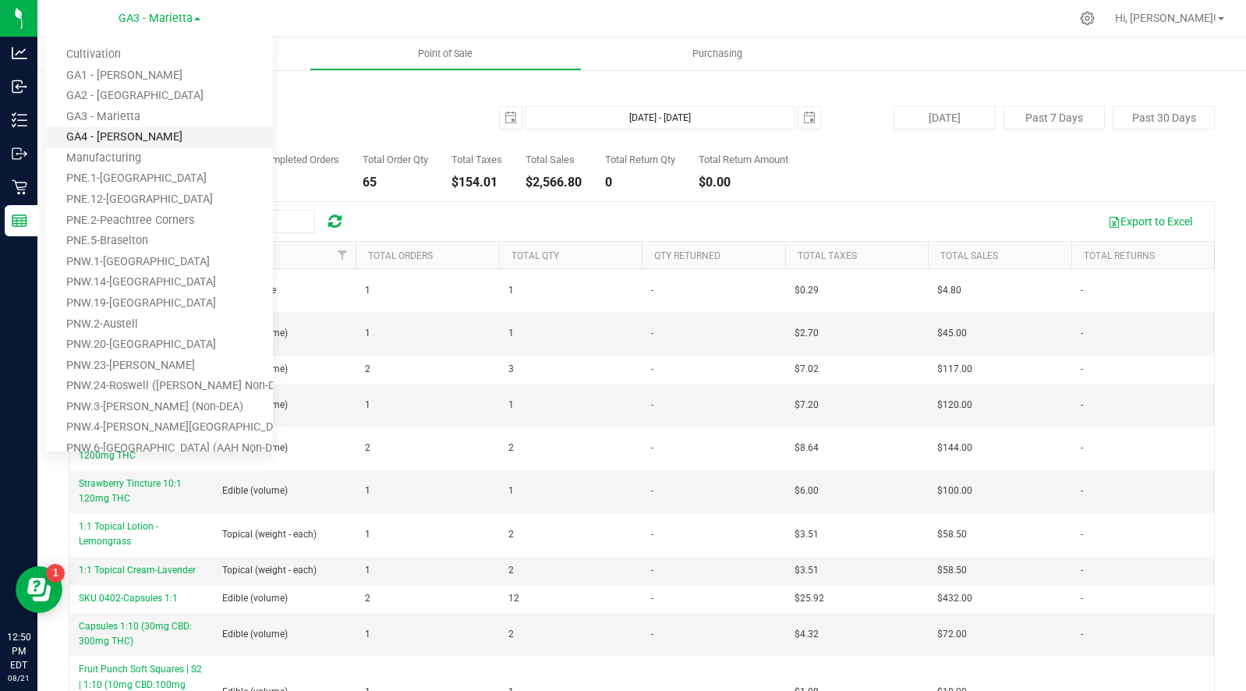
click at [134, 131] on link "GA4 - [PERSON_NAME]" at bounding box center [159, 137] width 228 height 21
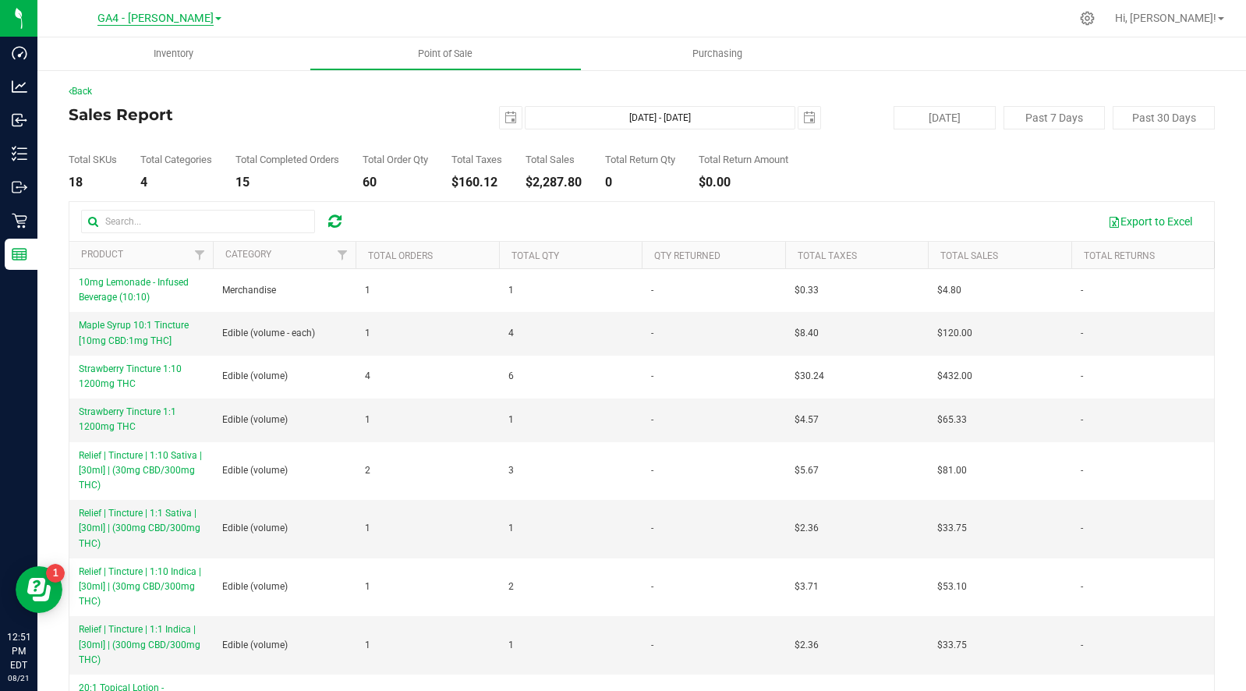
click at [158, 17] on span "GA4 - [PERSON_NAME]" at bounding box center [155, 19] width 116 height 14
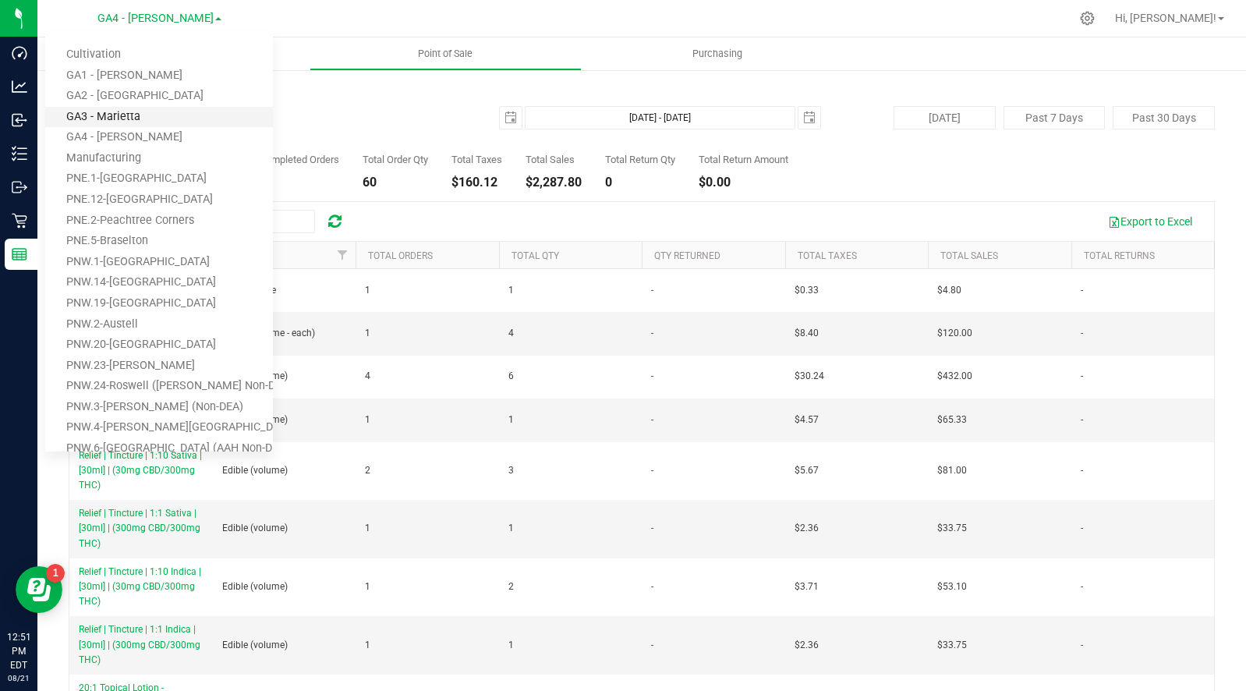
click at [144, 114] on link "GA3 - Marietta" at bounding box center [159, 117] width 228 height 21
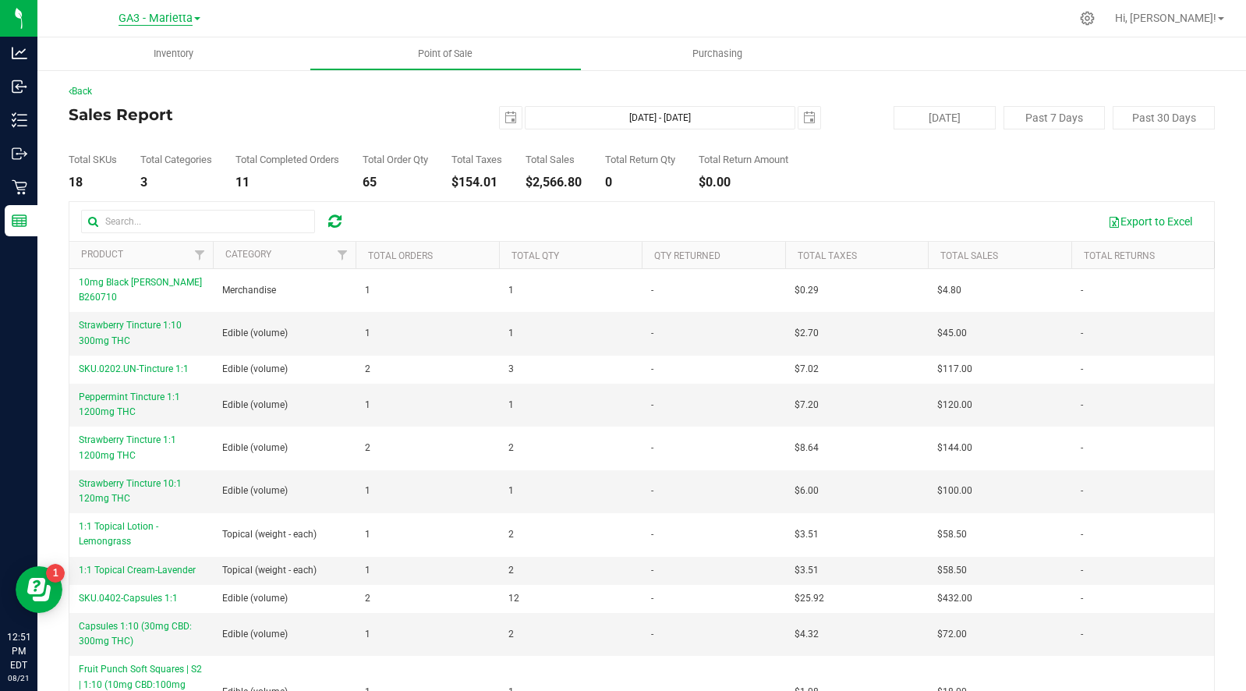
click at [151, 19] on span "GA3 - Marietta" at bounding box center [156, 19] width 74 height 14
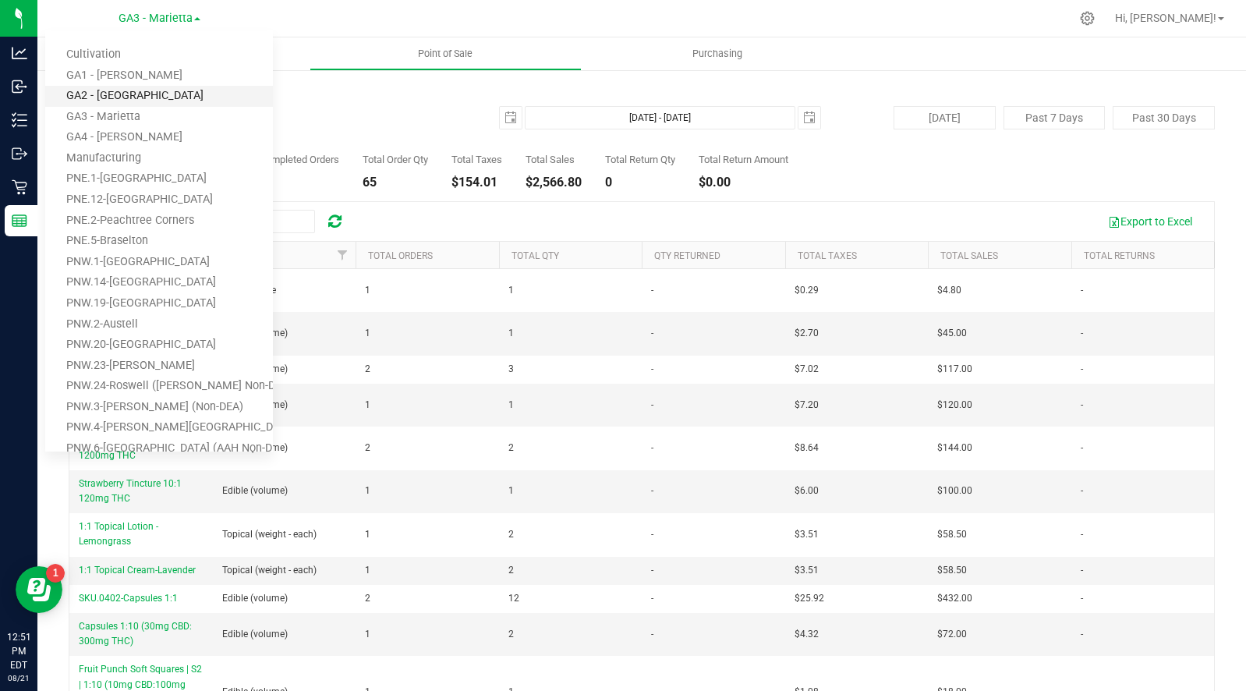
click at [132, 89] on link "GA2 - [GEOGRAPHIC_DATA]" at bounding box center [159, 96] width 228 height 21
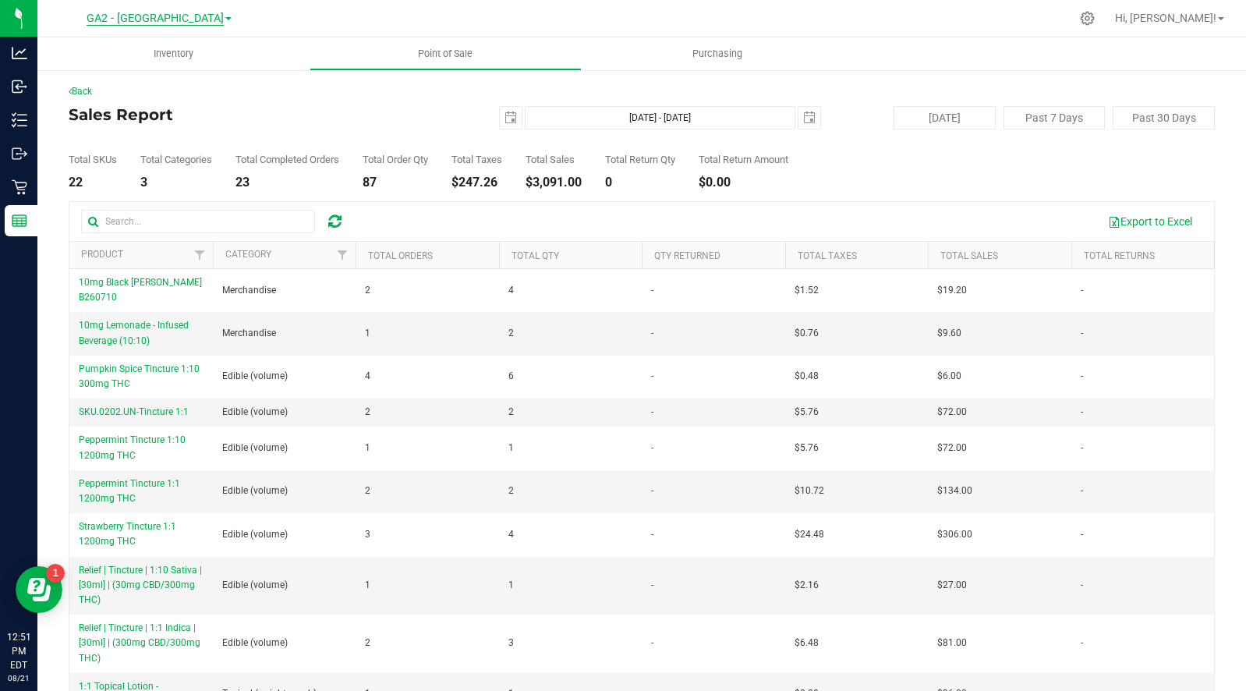
click at [158, 15] on span "GA2 - [GEOGRAPHIC_DATA]" at bounding box center [155, 19] width 137 height 14
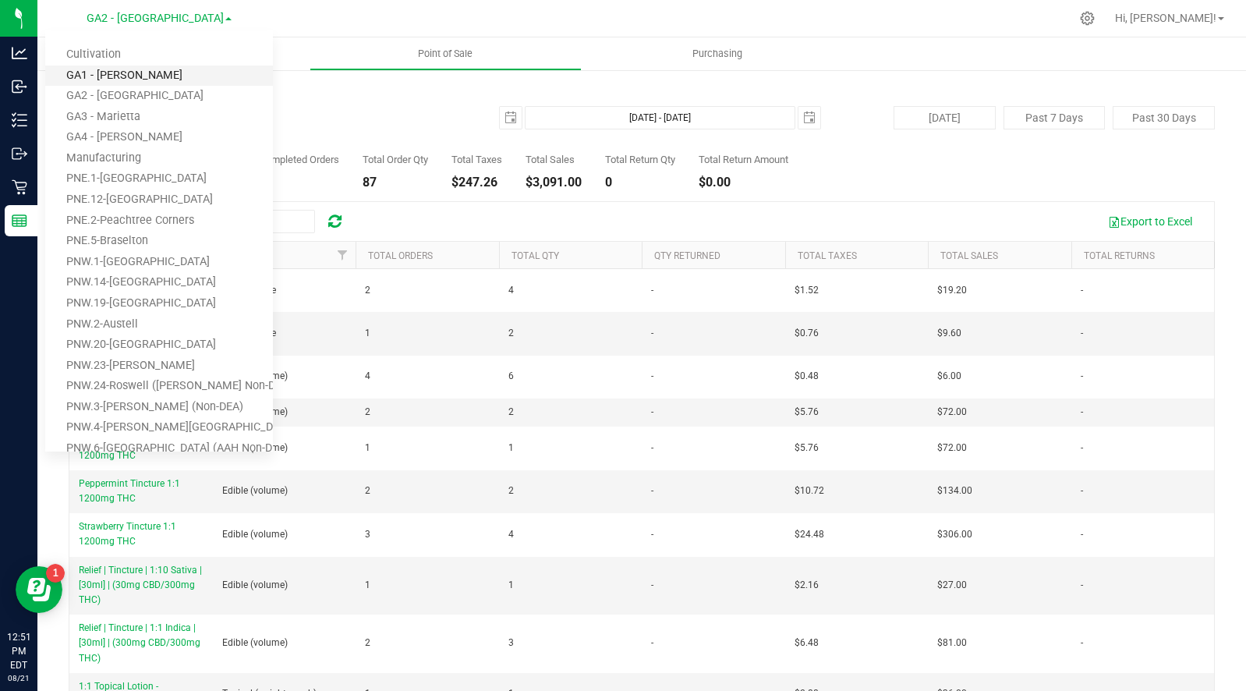
click at [135, 76] on link "GA1 - [PERSON_NAME]" at bounding box center [159, 76] width 228 height 21
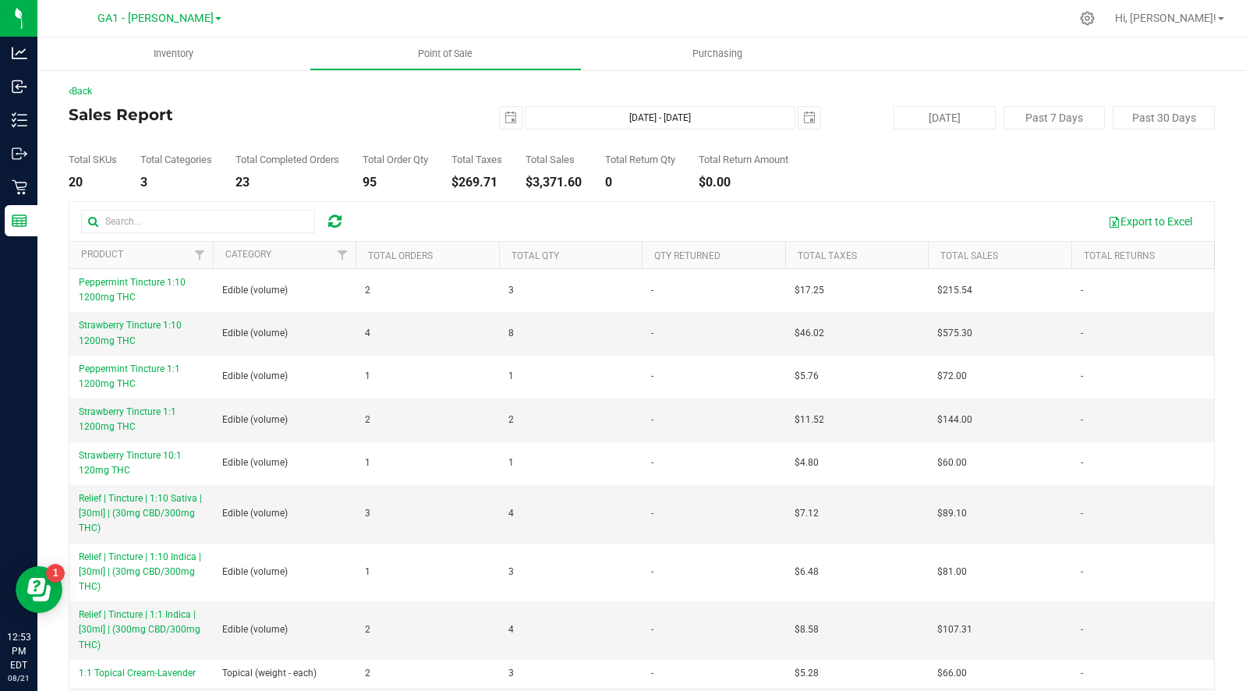
click at [323, 112] on h4 "Sales Report" at bounding box center [260, 114] width 382 height 17
click at [169, 19] on span "GA1 - [PERSON_NAME]" at bounding box center [155, 19] width 116 height 14
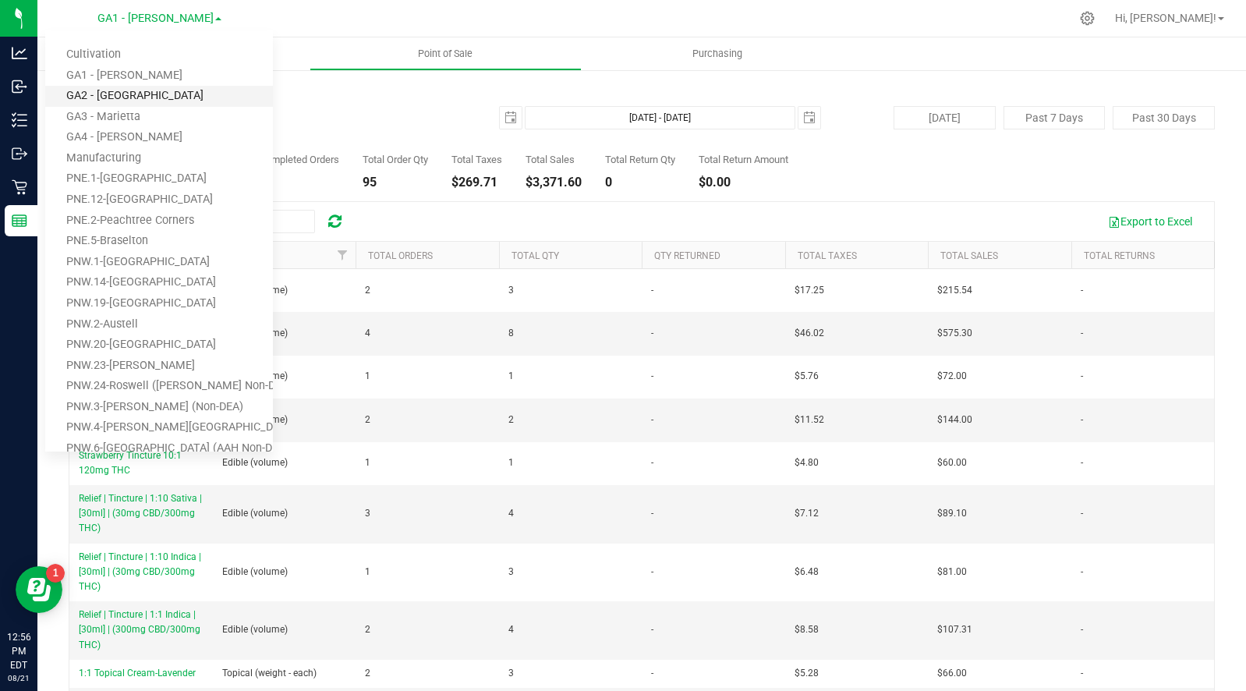
click at [137, 97] on link "GA2 - [GEOGRAPHIC_DATA]" at bounding box center [159, 96] width 228 height 21
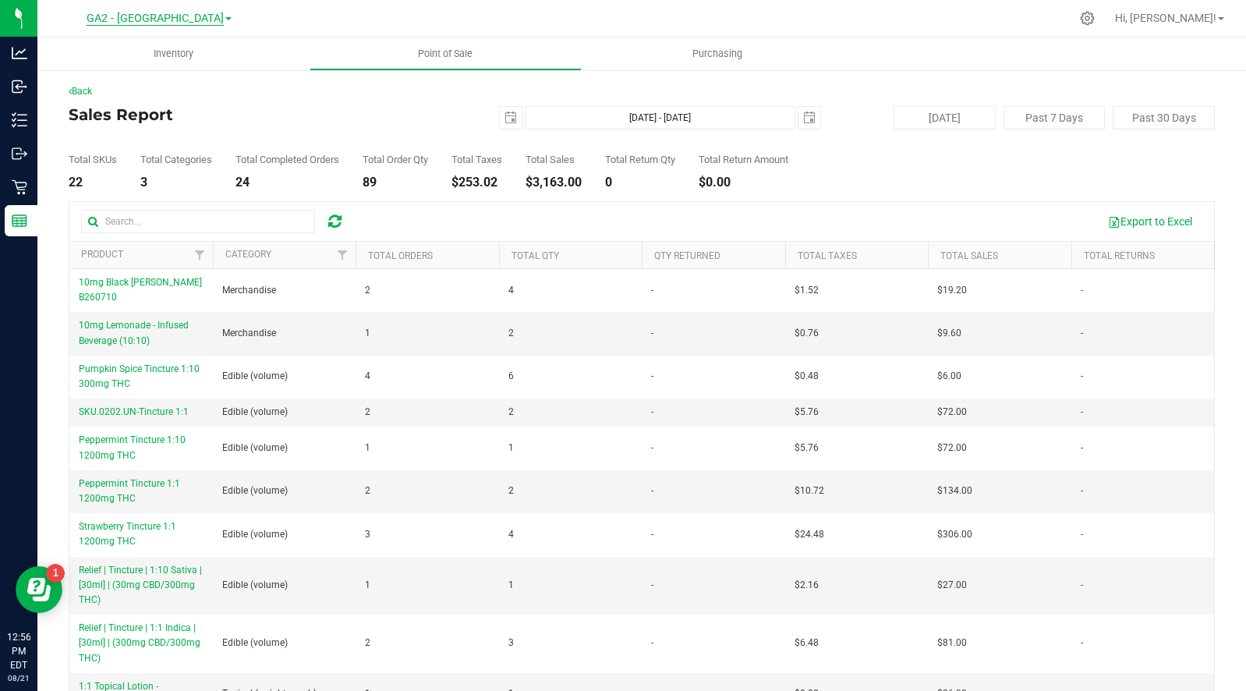
click at [160, 15] on span "GA2 - [GEOGRAPHIC_DATA]" at bounding box center [155, 19] width 137 height 14
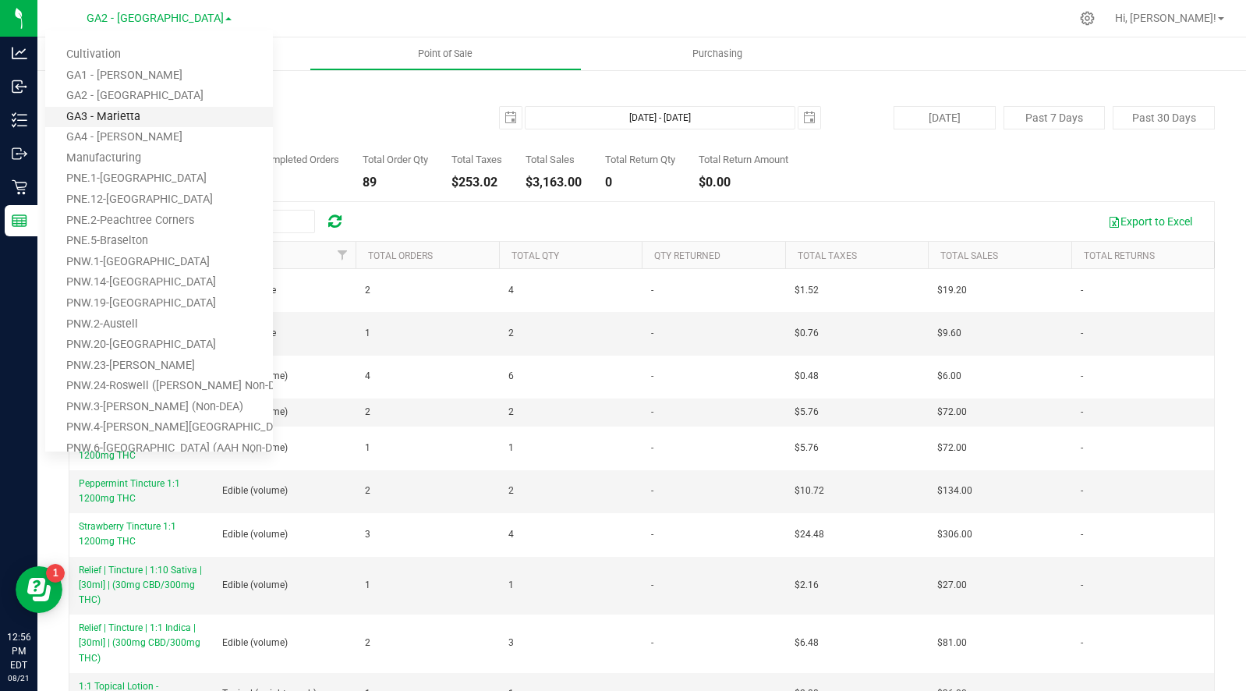
click at [127, 109] on link "GA3 - Marietta" at bounding box center [159, 117] width 228 height 21
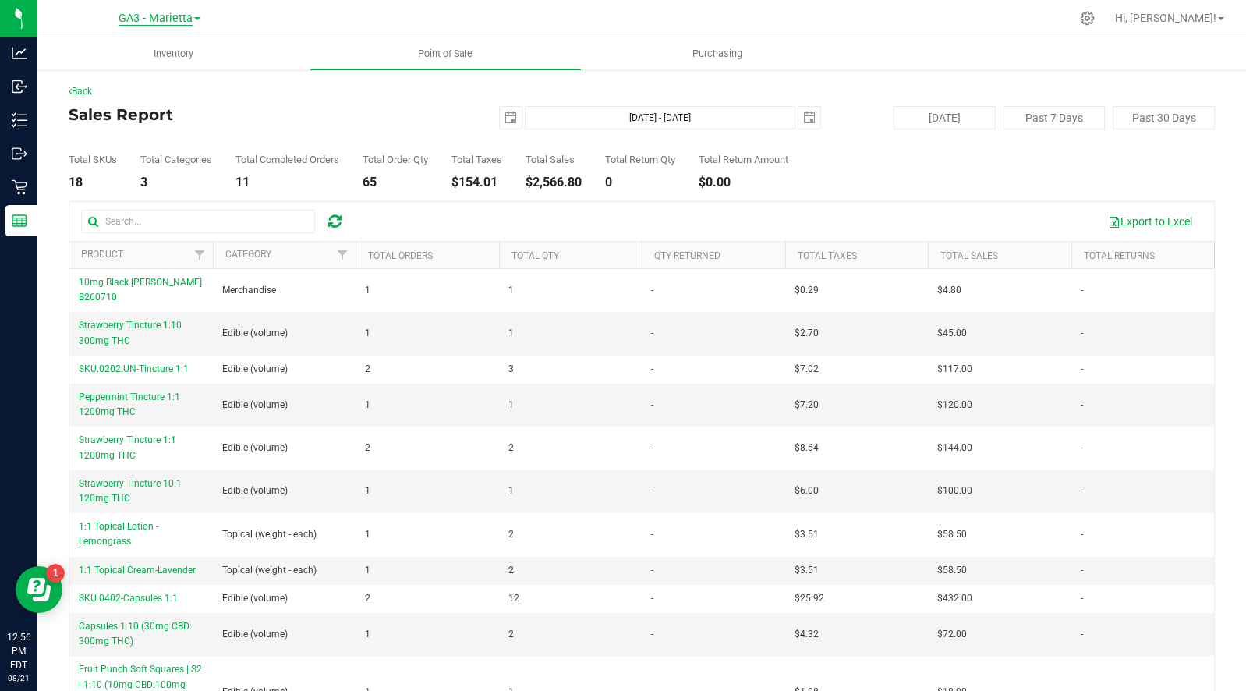
click at [160, 12] on span "GA3 - Marietta" at bounding box center [156, 19] width 74 height 14
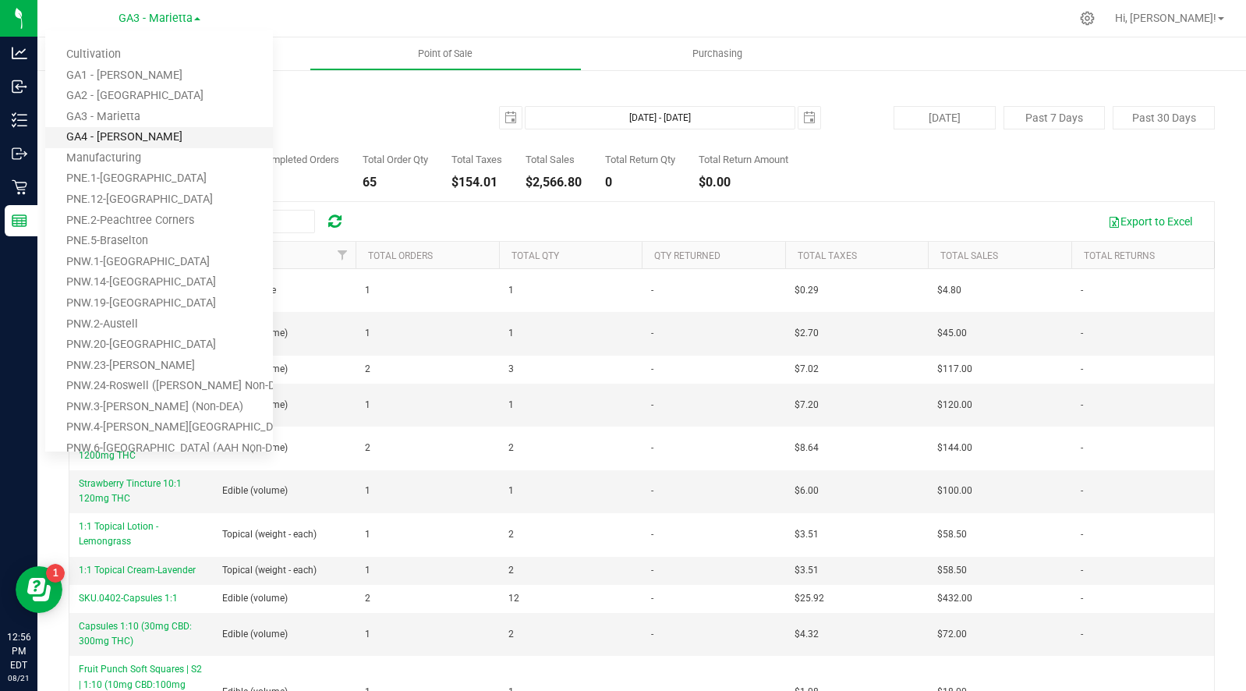
click at [118, 133] on link "GA4 - [PERSON_NAME]" at bounding box center [159, 137] width 228 height 21
